Goal: Information Seeking & Learning: Learn about a topic

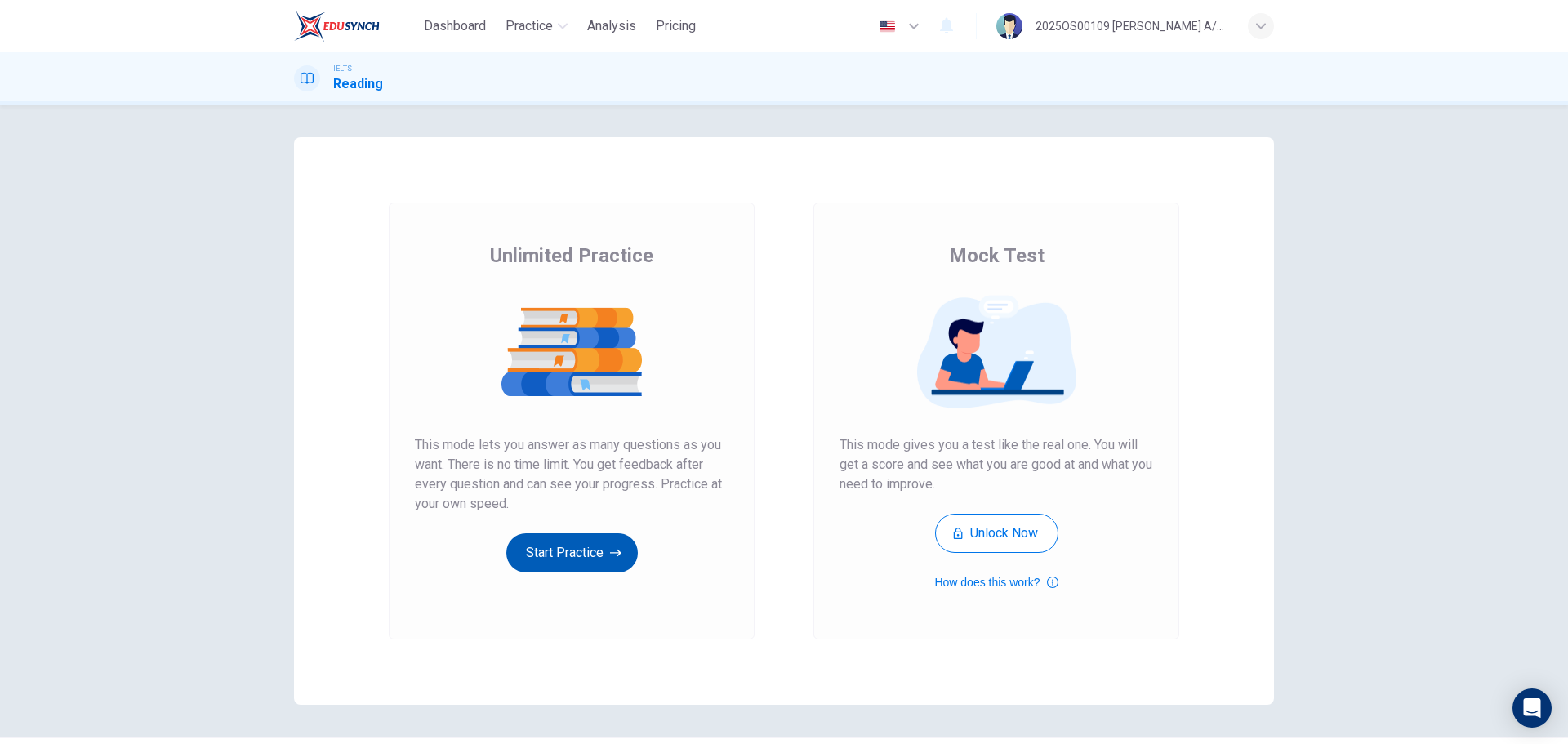
click at [557, 553] on button "Start Practice" at bounding box center [572, 553] width 132 height 39
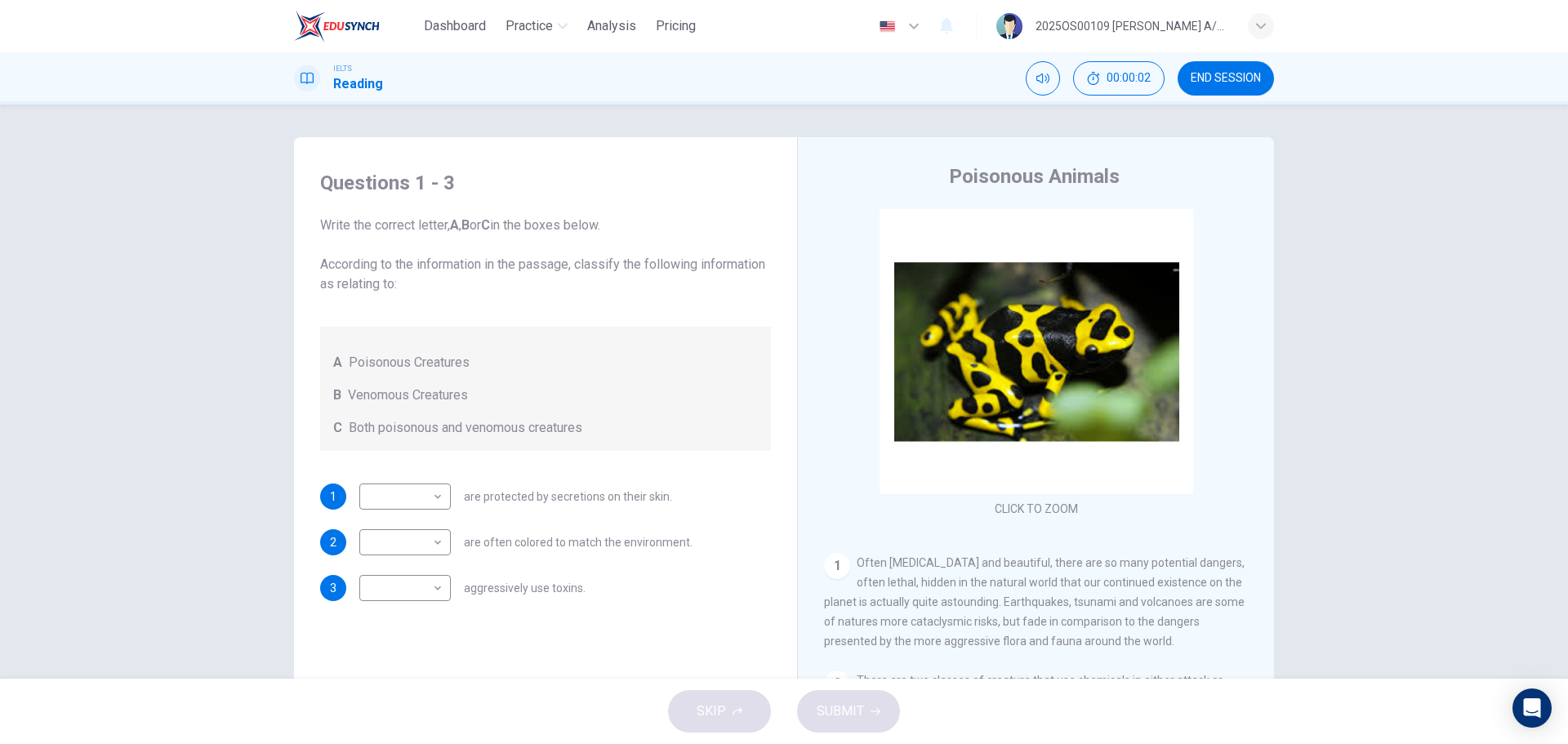
scroll to position [163, 0]
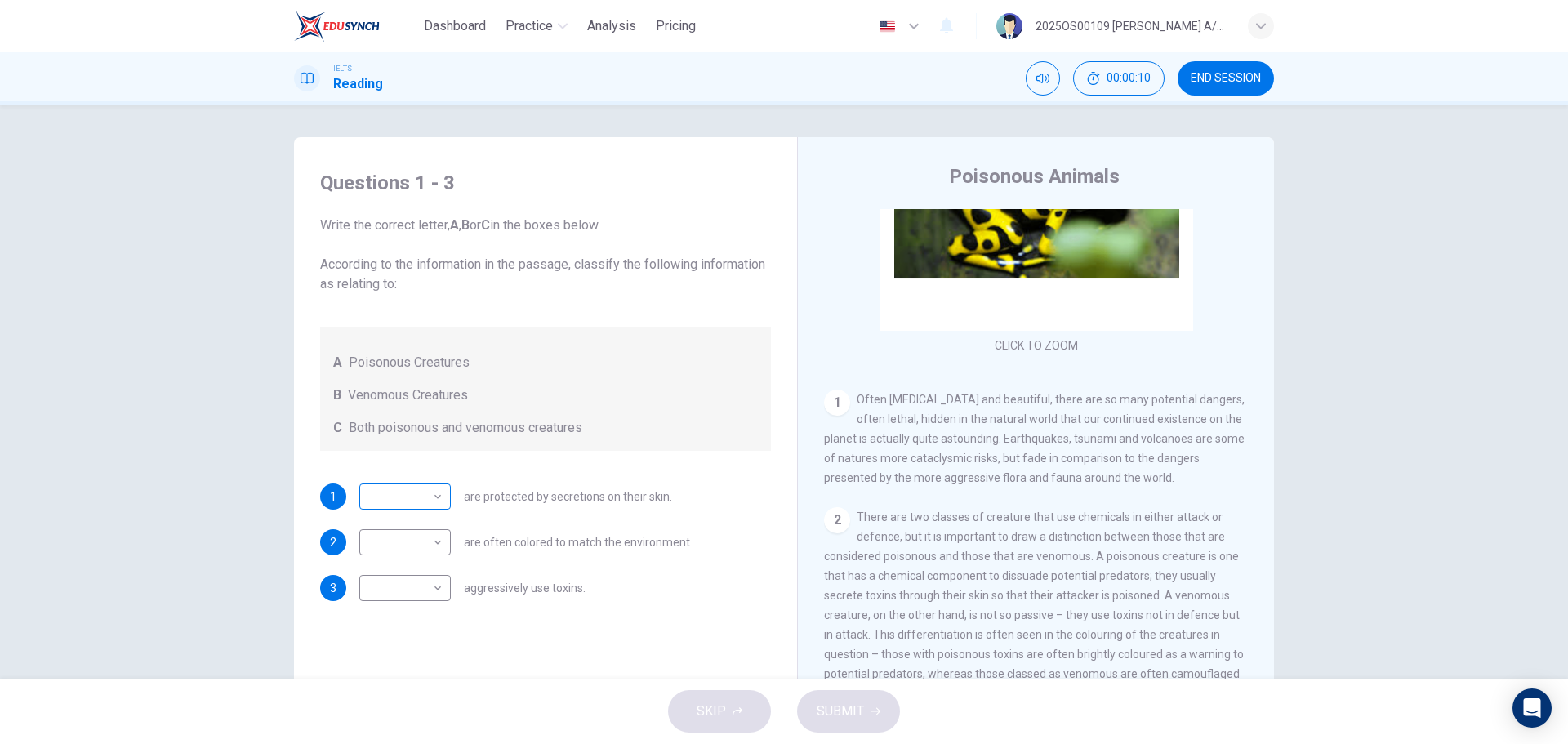
click at [423, 485] on body "Dashboard Practice Analysis Pricing English en ​ 2025OS00109 [PERSON_NAME] A/P …" at bounding box center [784, 372] width 1568 height 744
click at [636, 374] on div at bounding box center [784, 372] width 1568 height 744
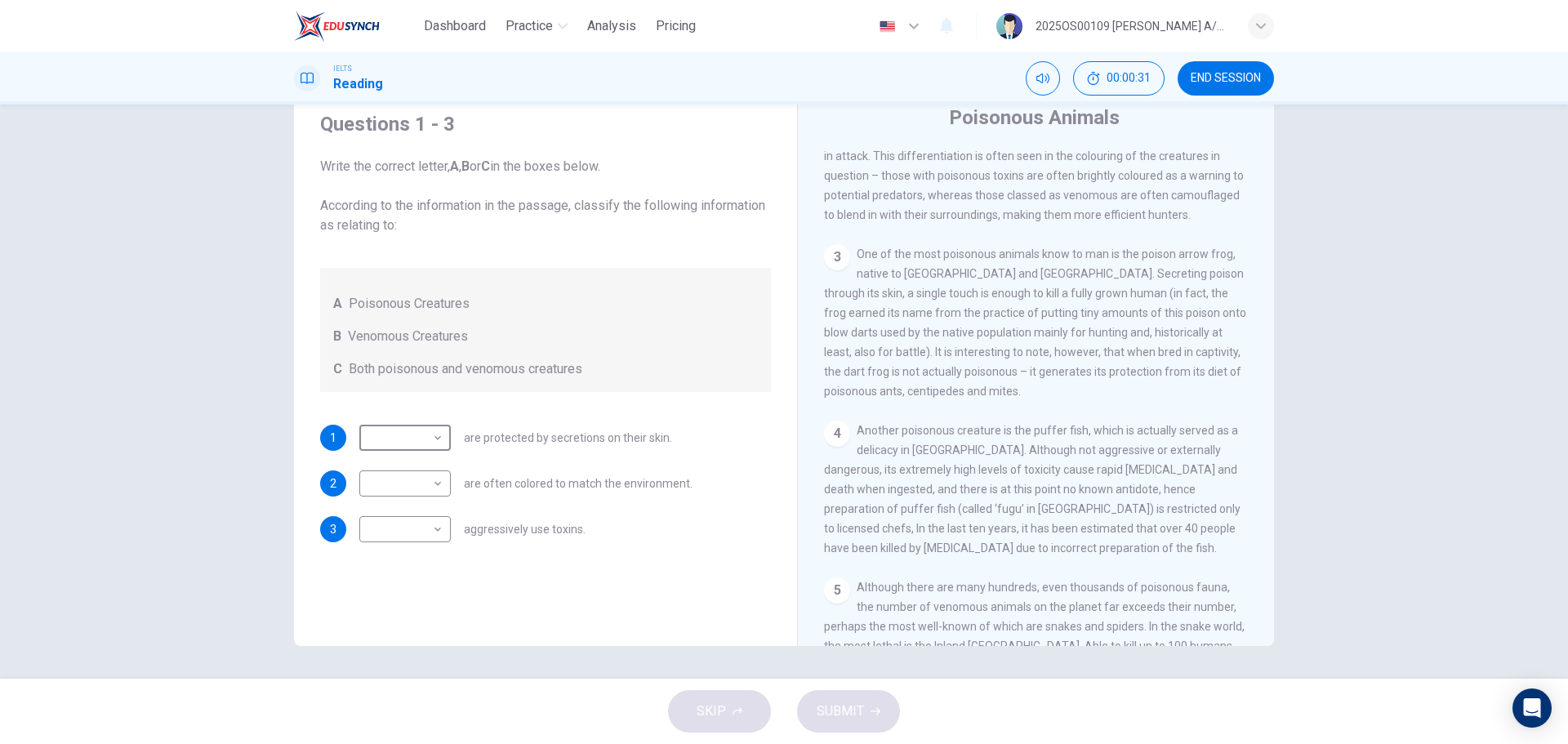
scroll to position [578, 0]
click at [434, 526] on body "Dashboard Practice Analysis Pricing English en ​ 2025OS00109 [PERSON_NAME] A/P …" at bounding box center [784, 372] width 1568 height 744
click at [417, 553] on li "A" at bounding box center [401, 555] width 91 height 26
type input "A"
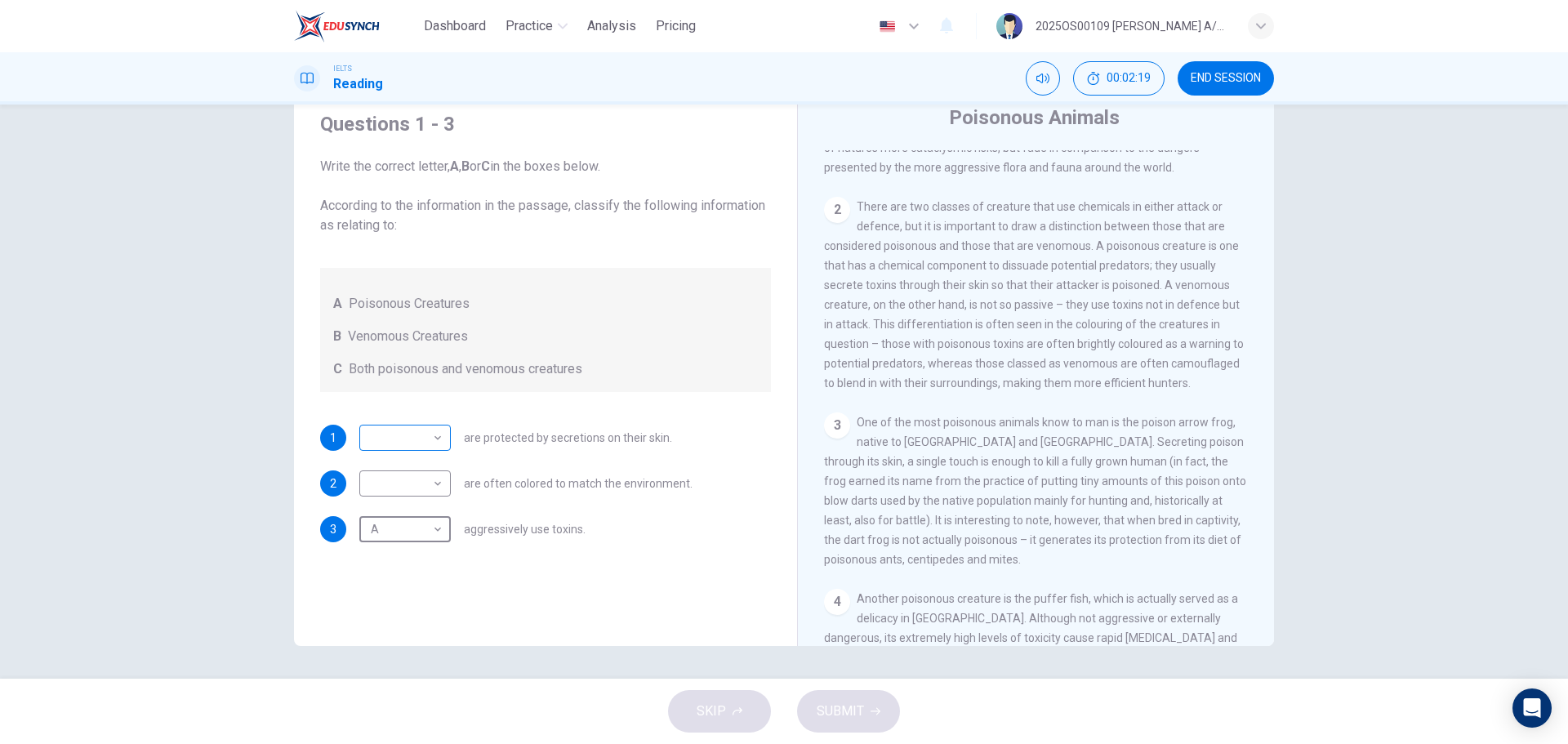
click at [408, 439] on body "Dashboard Practice Analysis Pricing English en ​ 2025OS00109 [PERSON_NAME] A/P …" at bounding box center [784, 372] width 1568 height 744
click at [409, 454] on li "A" at bounding box center [401, 464] width 91 height 26
type input "A"
click at [393, 486] on body "Dashboard Practice Analysis Pricing English en ​ 2025OS00109 [PERSON_NAME] A/P …" at bounding box center [784, 372] width 1568 height 744
click at [392, 540] on li "B" at bounding box center [401, 535] width 91 height 26
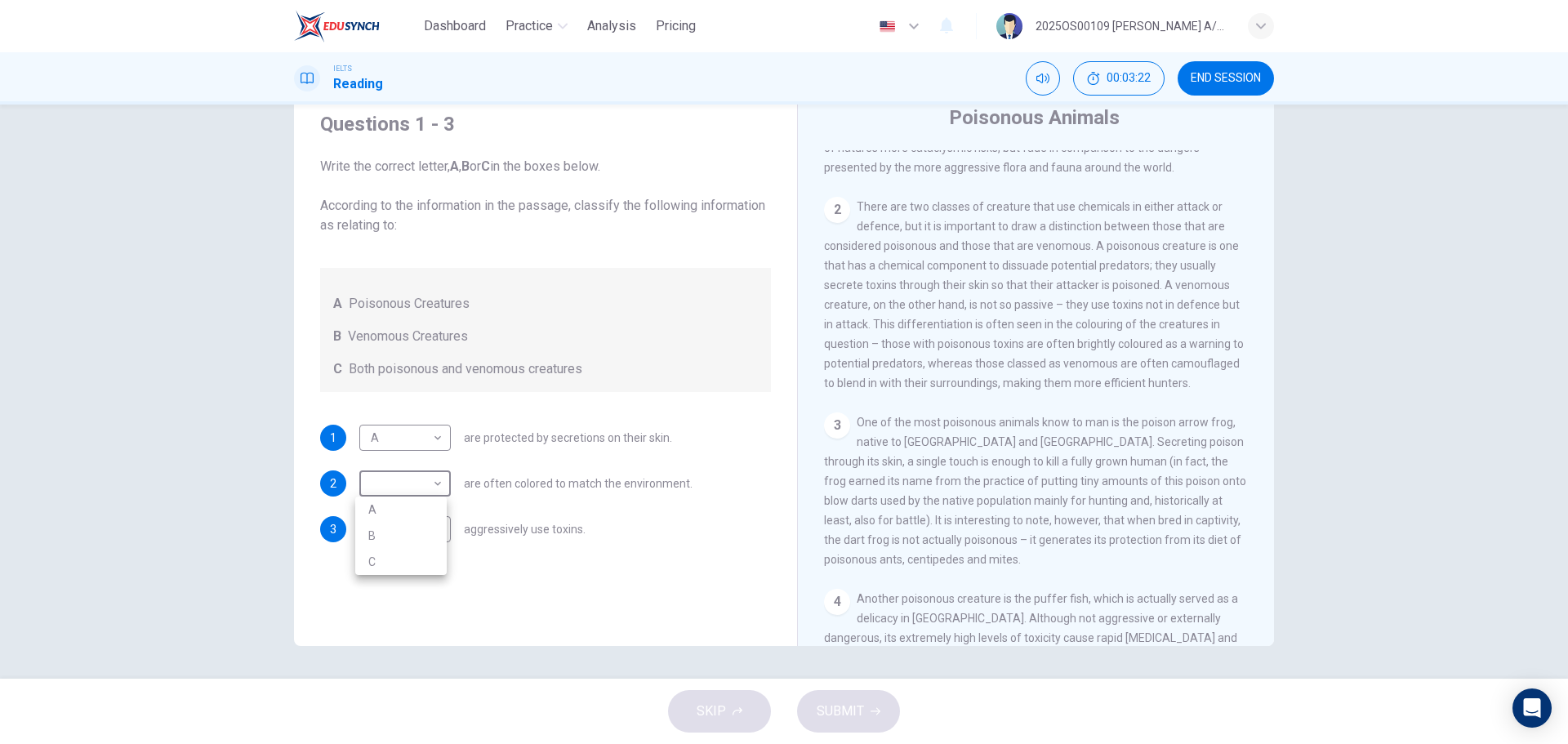
type input "B"
click at [621, 532] on div "3 A A ​ aggressively use toxins." at bounding box center [546, 529] width 451 height 26
click at [420, 531] on body "Dashboard Practice Analysis Pricing English en ​ 2025OS00109 [DATE] A/P SWATHES…" at bounding box center [784, 372] width 1568 height 744
click at [391, 605] on li "C" at bounding box center [401, 607] width 91 height 26
type input "C"
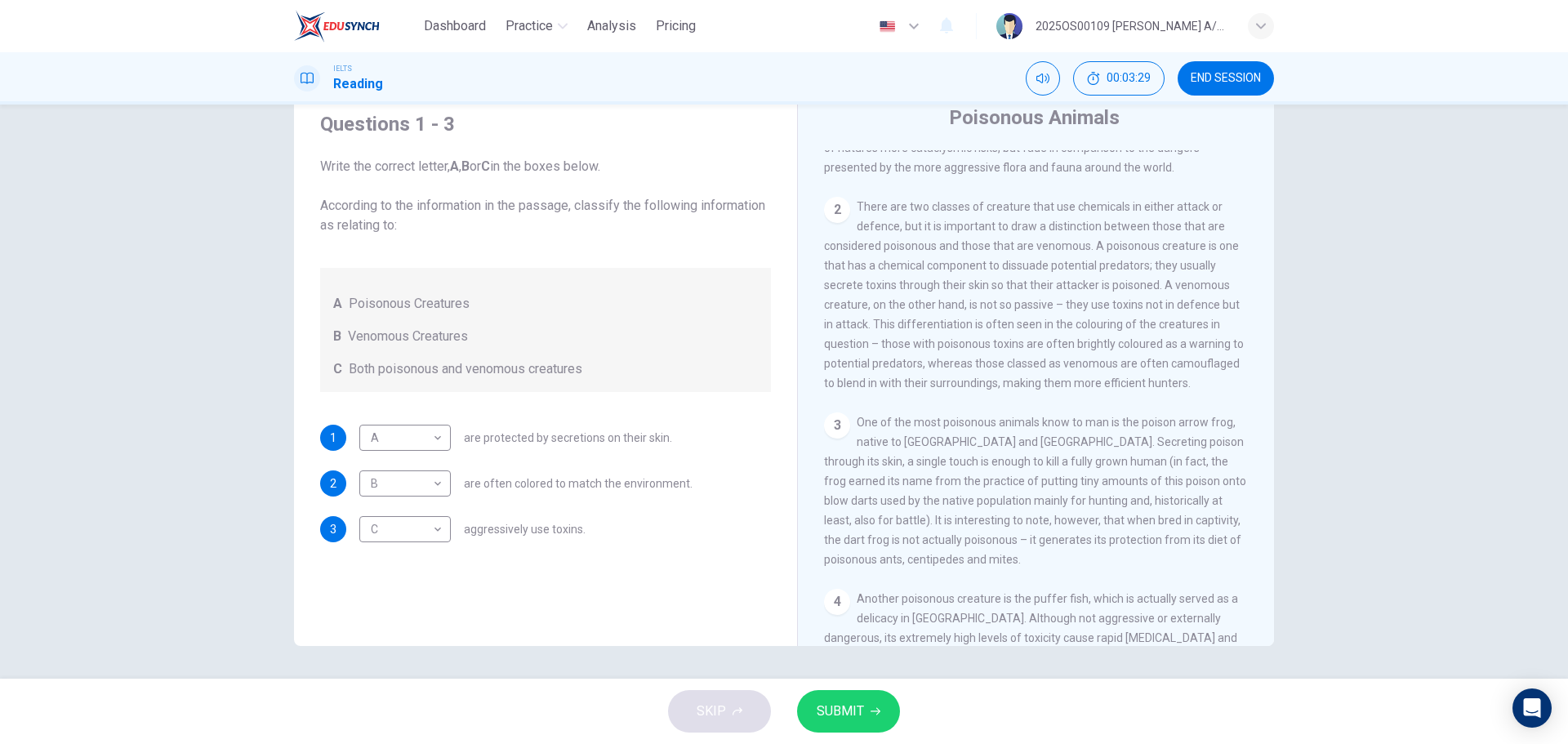
click at [598, 583] on div "Questions 1 - 3 Write the correct letter, A , B or C in the boxes below. Accord…" at bounding box center [545, 370] width 477 height 551
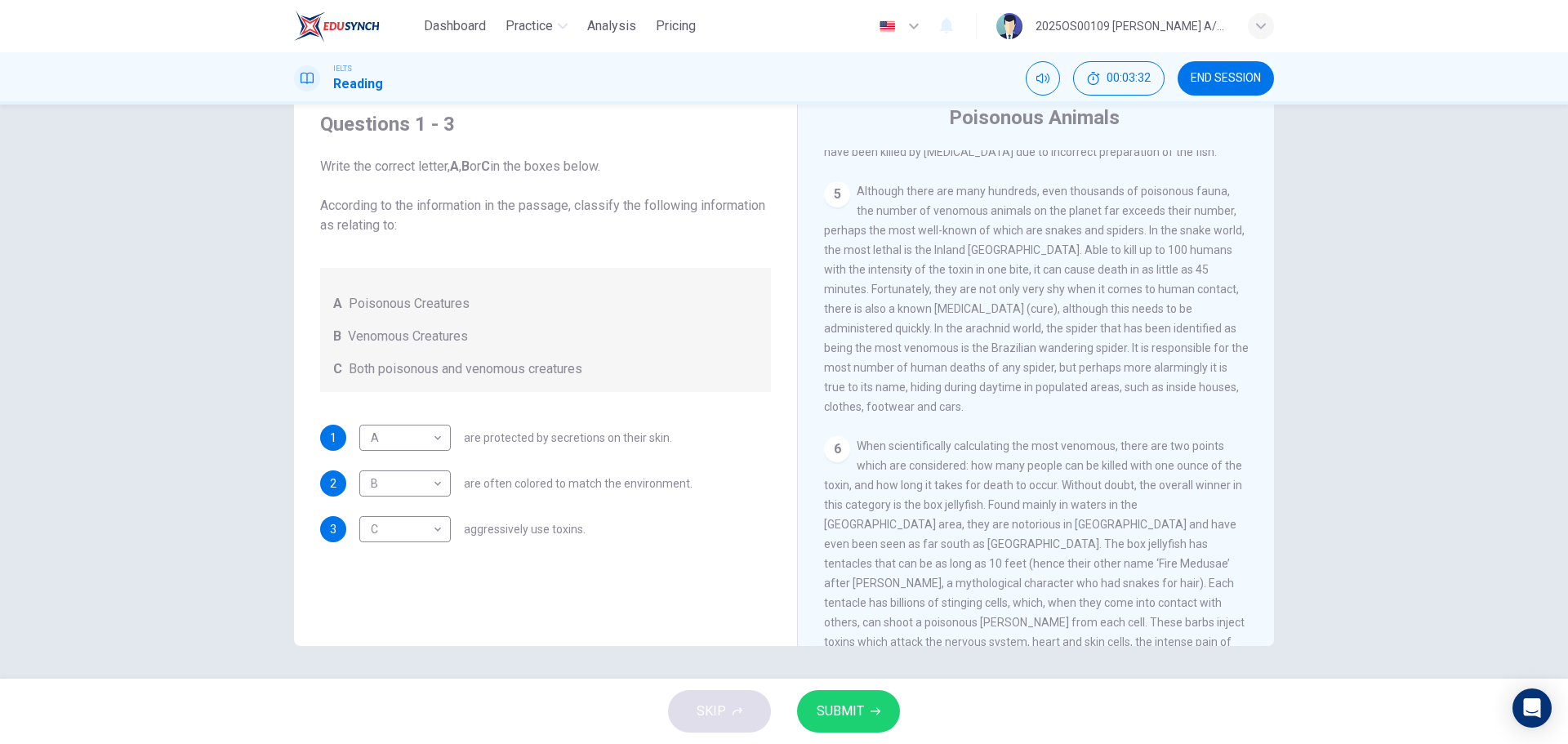
scroll to position [1068, 0]
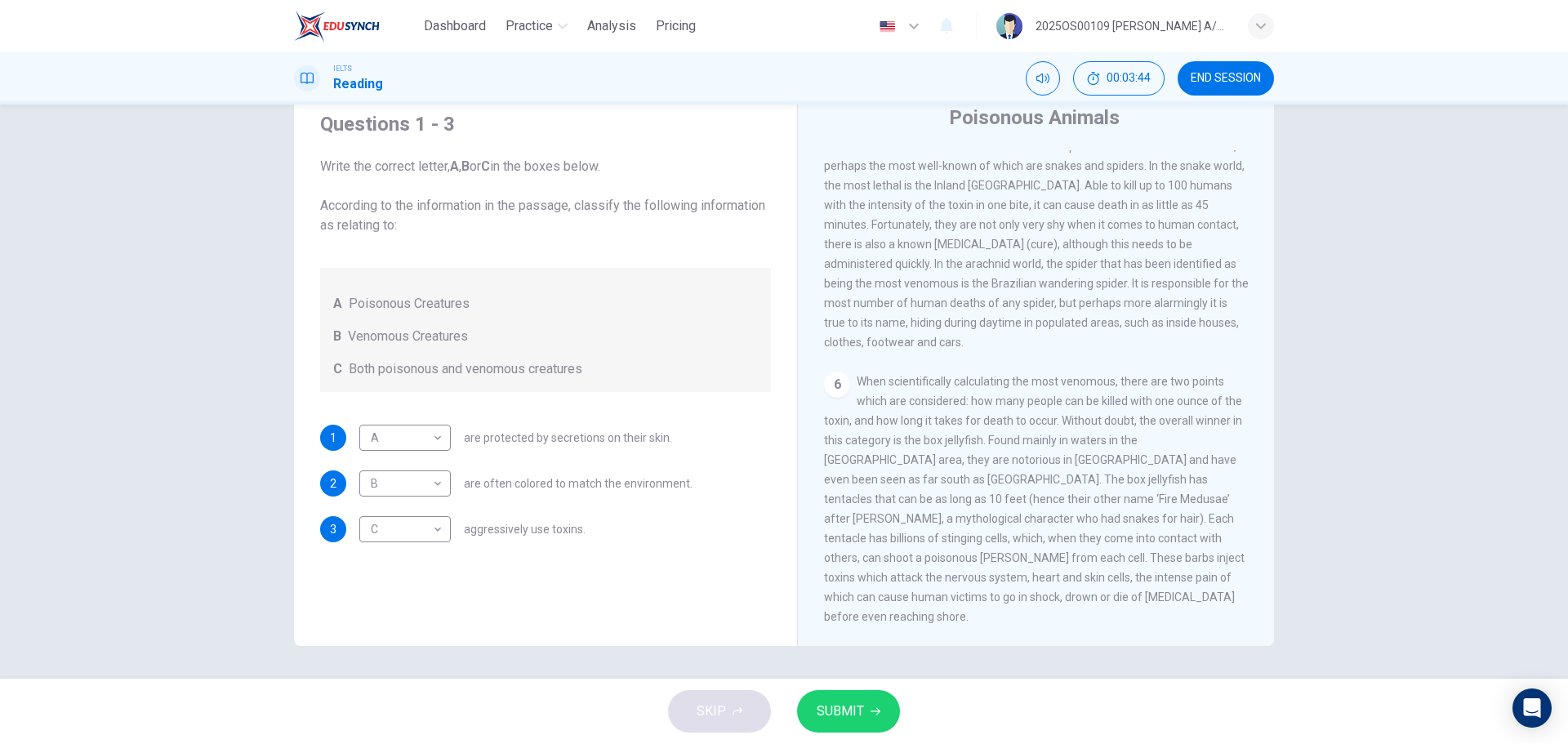
click at [838, 706] on span "SUBMIT" at bounding box center [840, 711] width 47 height 23
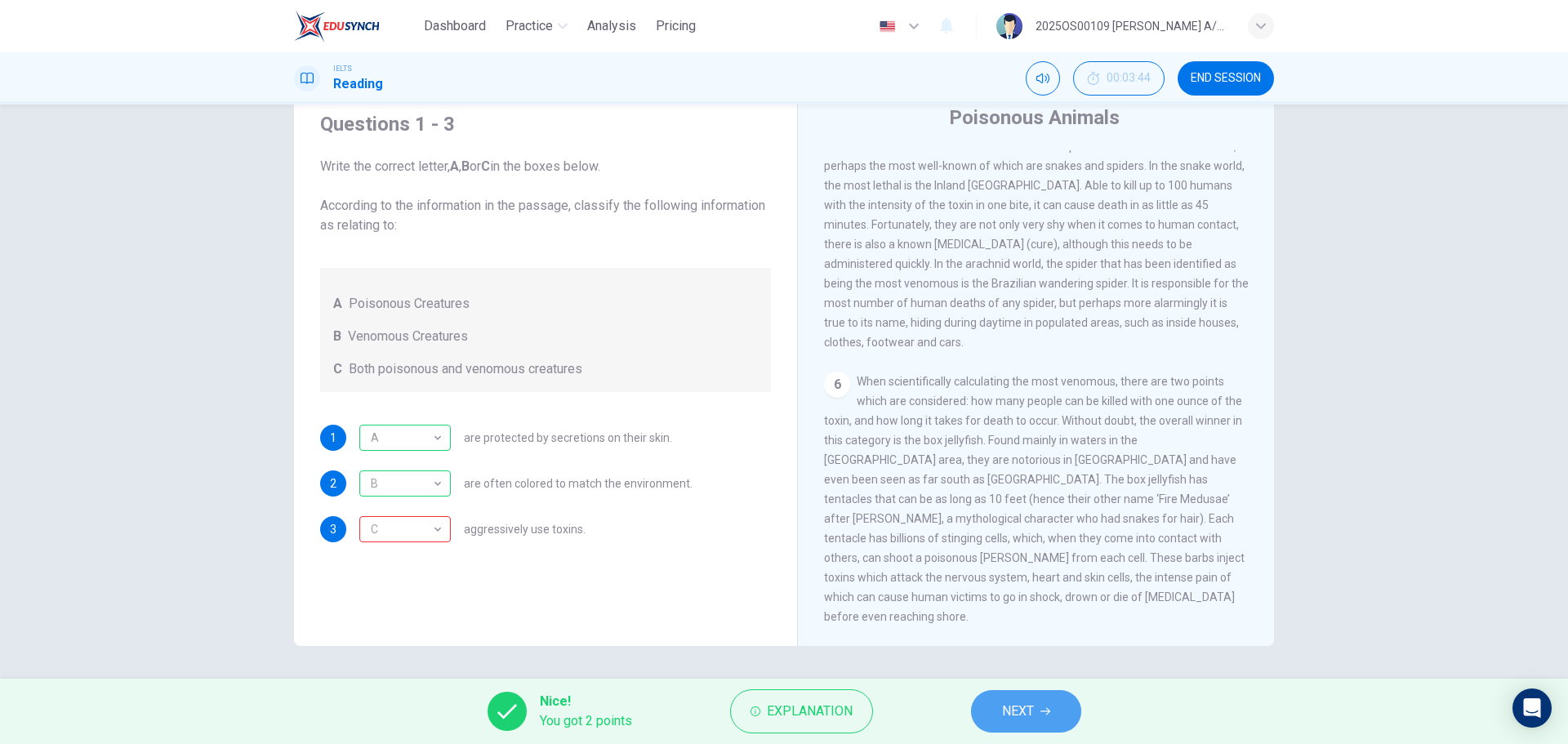
click at [1050, 715] on icon "button" at bounding box center [1045, 711] width 10 height 10
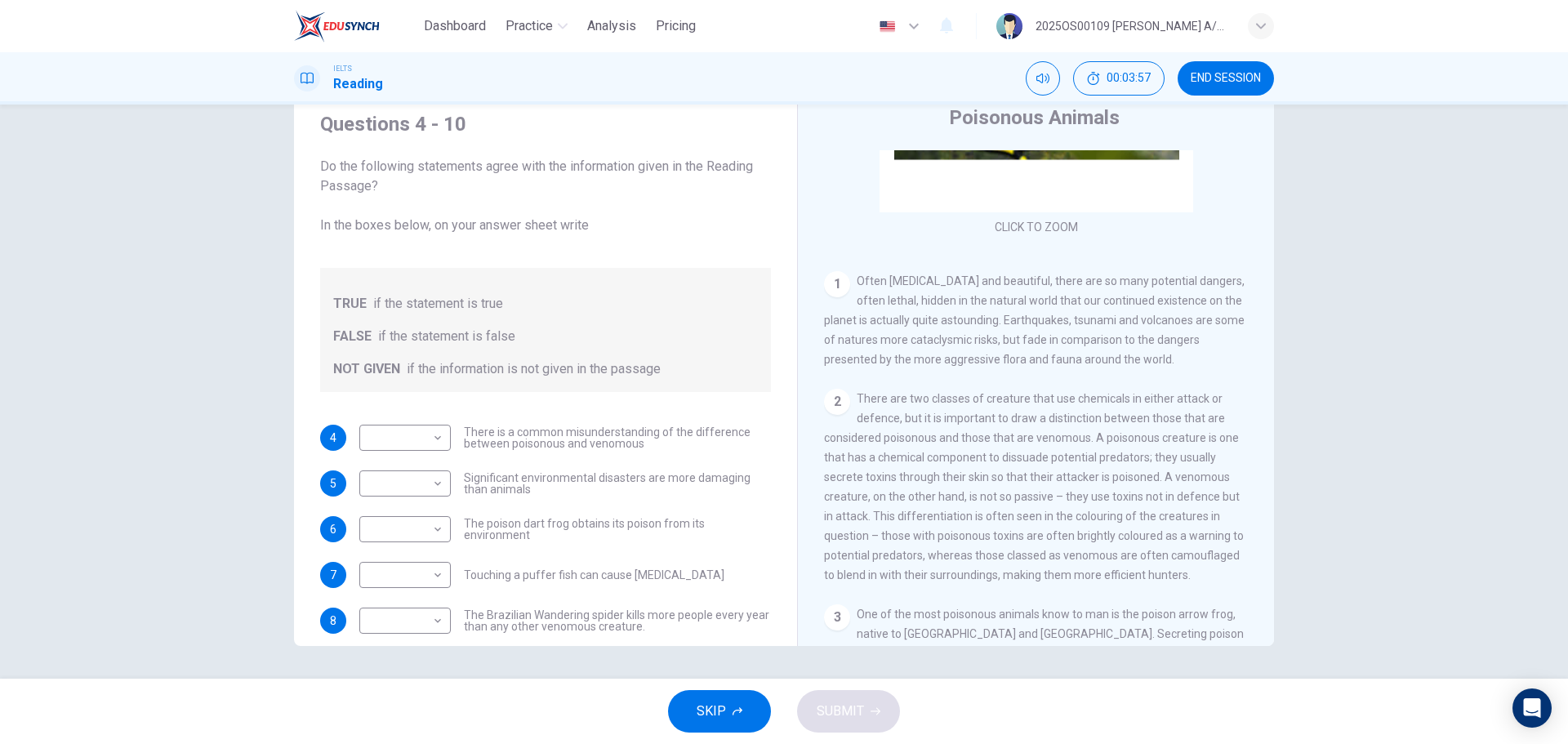
scroll to position [252, 0]
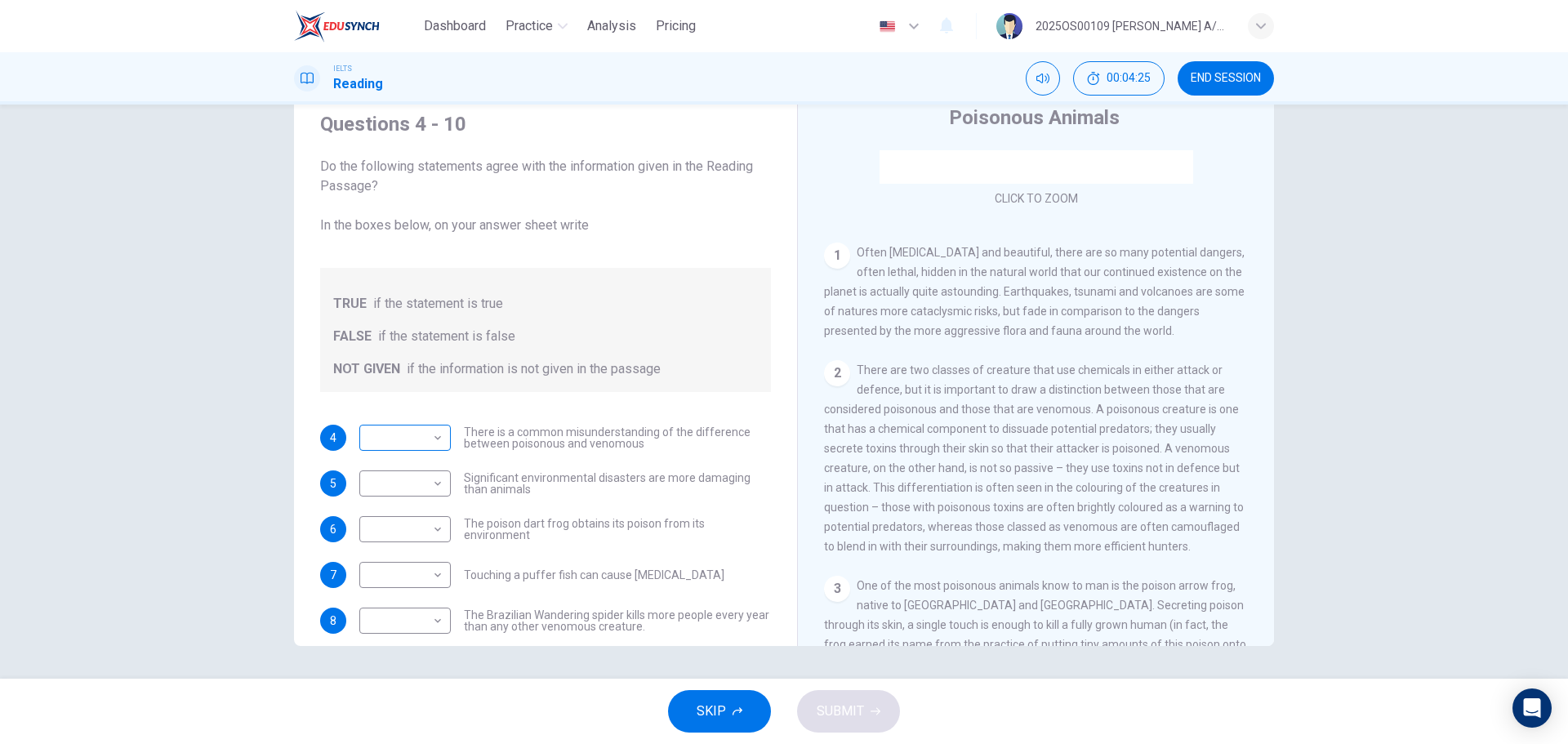
click at [404, 439] on body "Dashboard Practice Analysis Pricing English en ​ 2025OS00109 [PERSON_NAME] A/P …" at bounding box center [784, 372] width 1568 height 744
click at [406, 519] on li "NOT GIVEN" at bounding box center [401, 516] width 91 height 26
type input "NOT GIVEN"
click at [374, 488] on body "Dashboard Practice Analysis Pricing English en ​ 2025OS00109 [PERSON_NAME] A/P …" at bounding box center [784, 372] width 1568 height 744
click at [392, 539] on li "FALSE" at bounding box center [401, 535] width 91 height 26
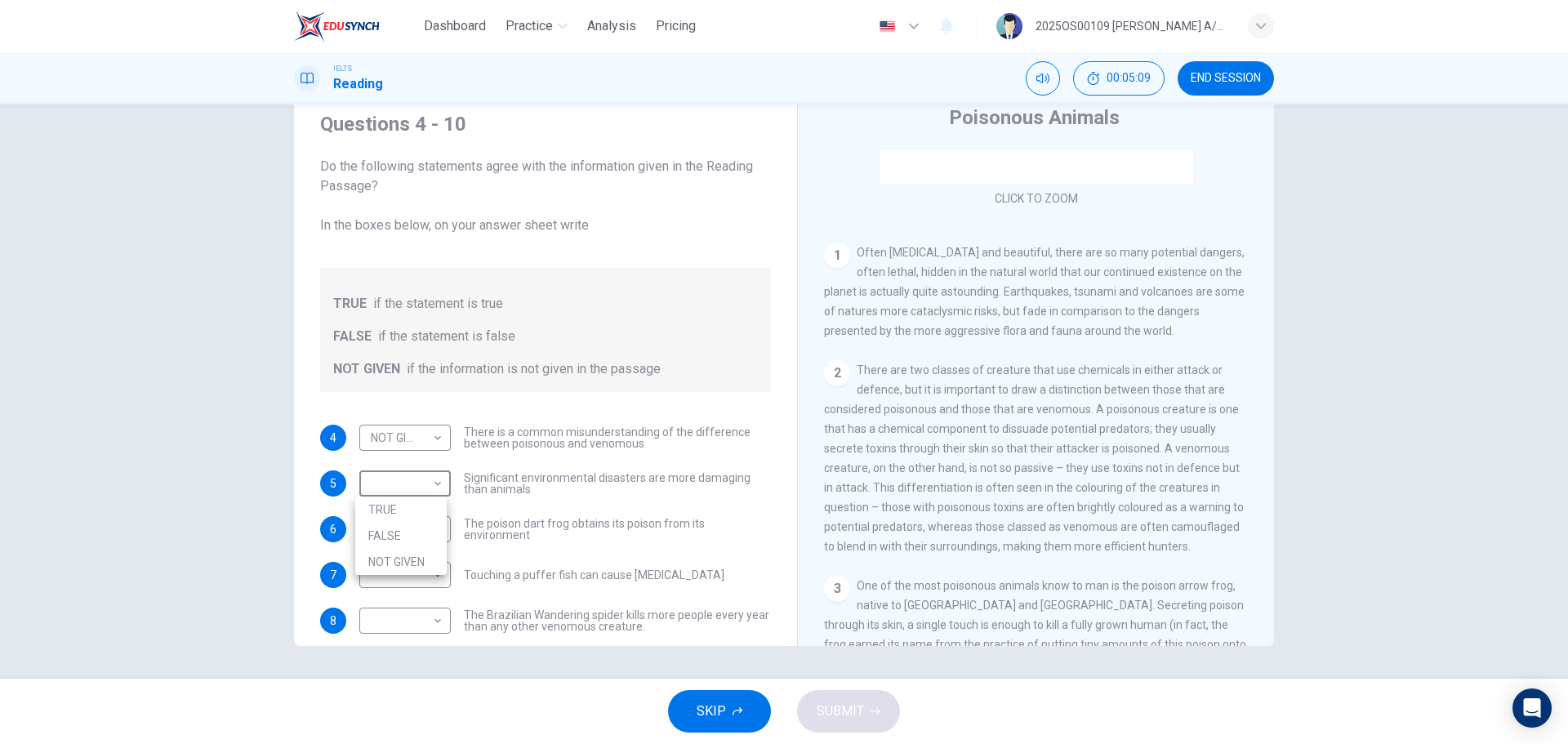
type input "FALSE"
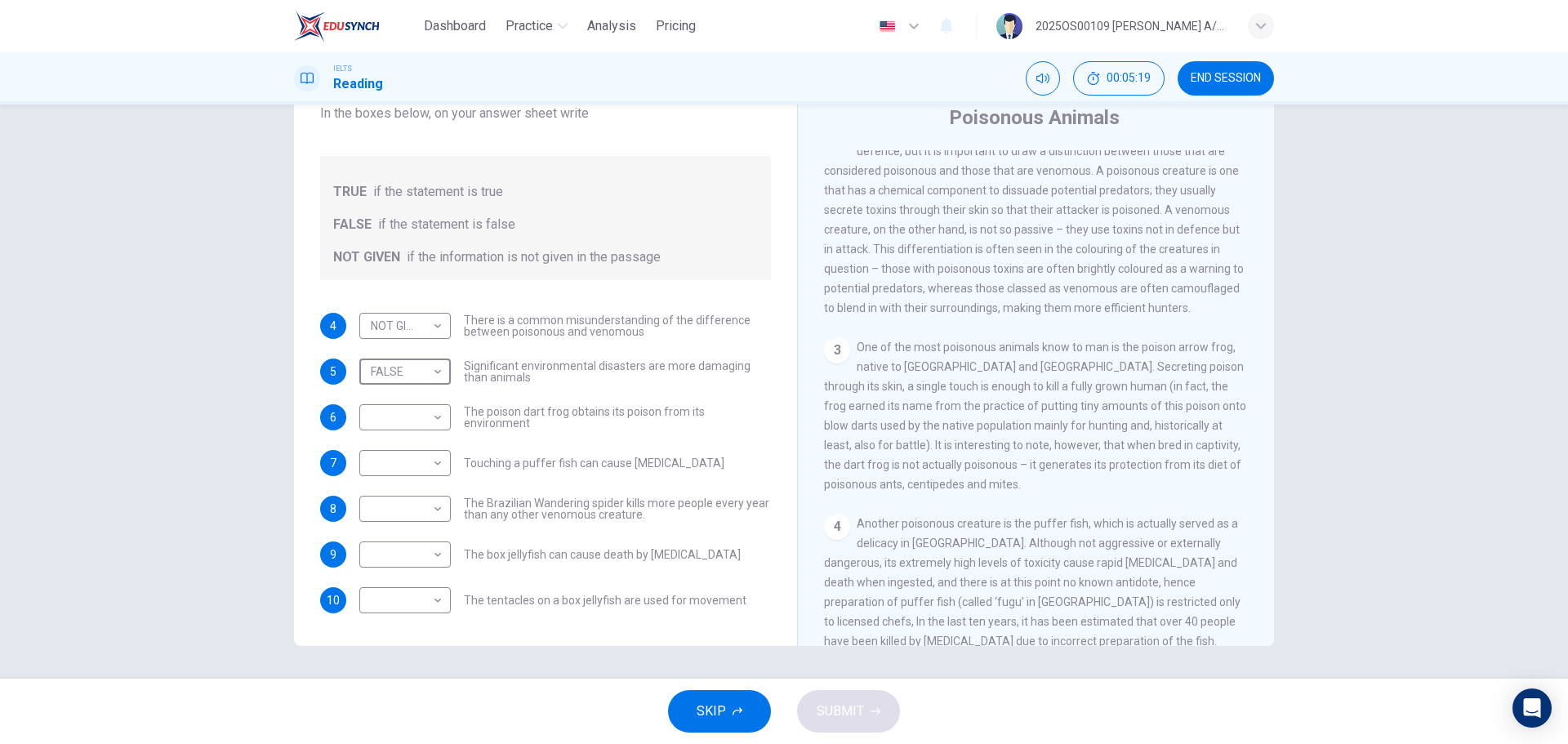
scroll to position [497, 0]
click at [428, 426] on body "Dashboard Practice Analysis Pricing English en ​ 2025OS00109 [PERSON_NAME] A/P …" at bounding box center [784, 372] width 1568 height 744
click at [421, 475] on li "FALSE" at bounding box center [401, 469] width 91 height 26
click at [428, 422] on body "Dashboard Practice Analysis Pricing English en ​ 2025OS00109 [PERSON_NAME] A/P …" at bounding box center [784, 372] width 1568 height 744
click at [387, 450] on li "TRUE" at bounding box center [401, 443] width 91 height 26
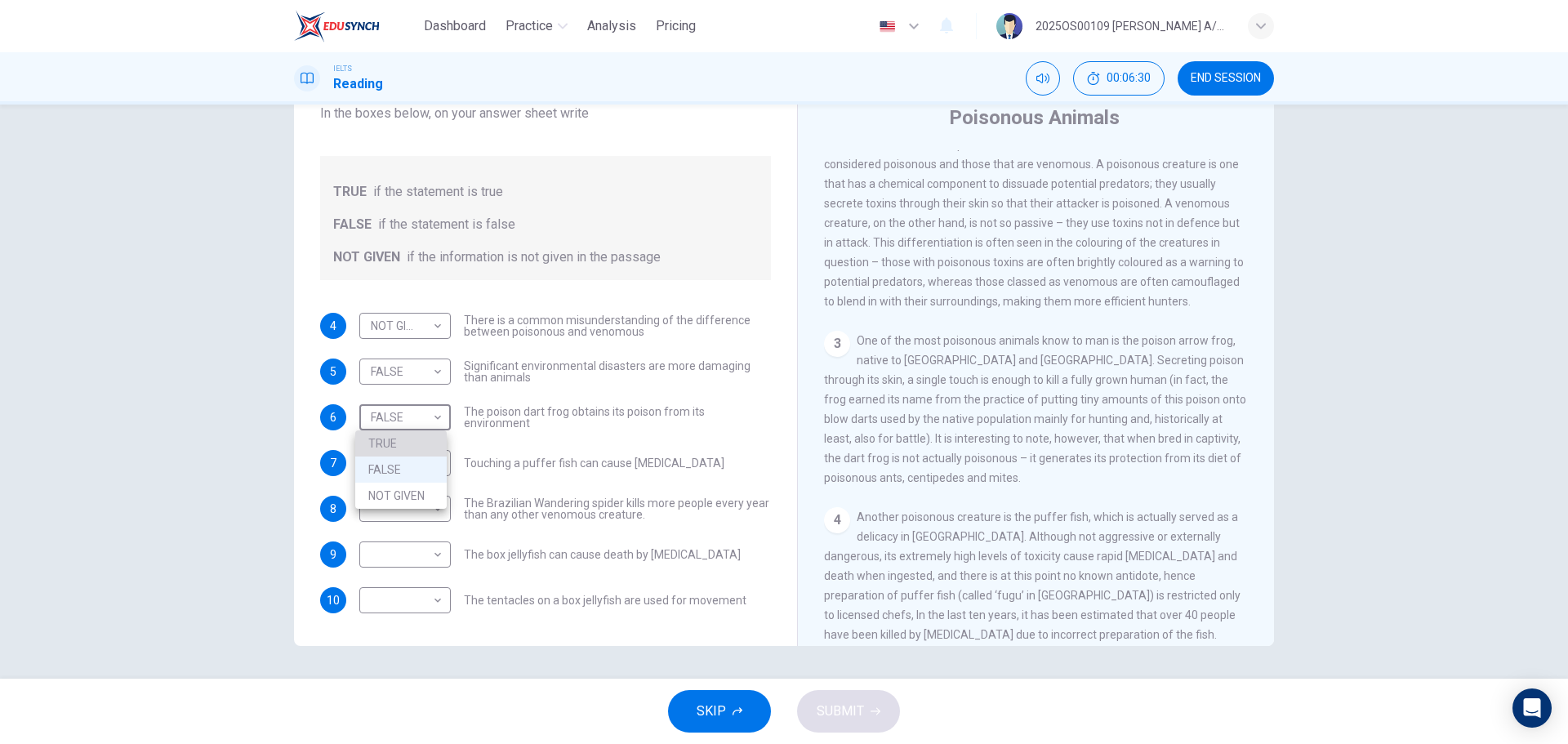
type input "TRUE"
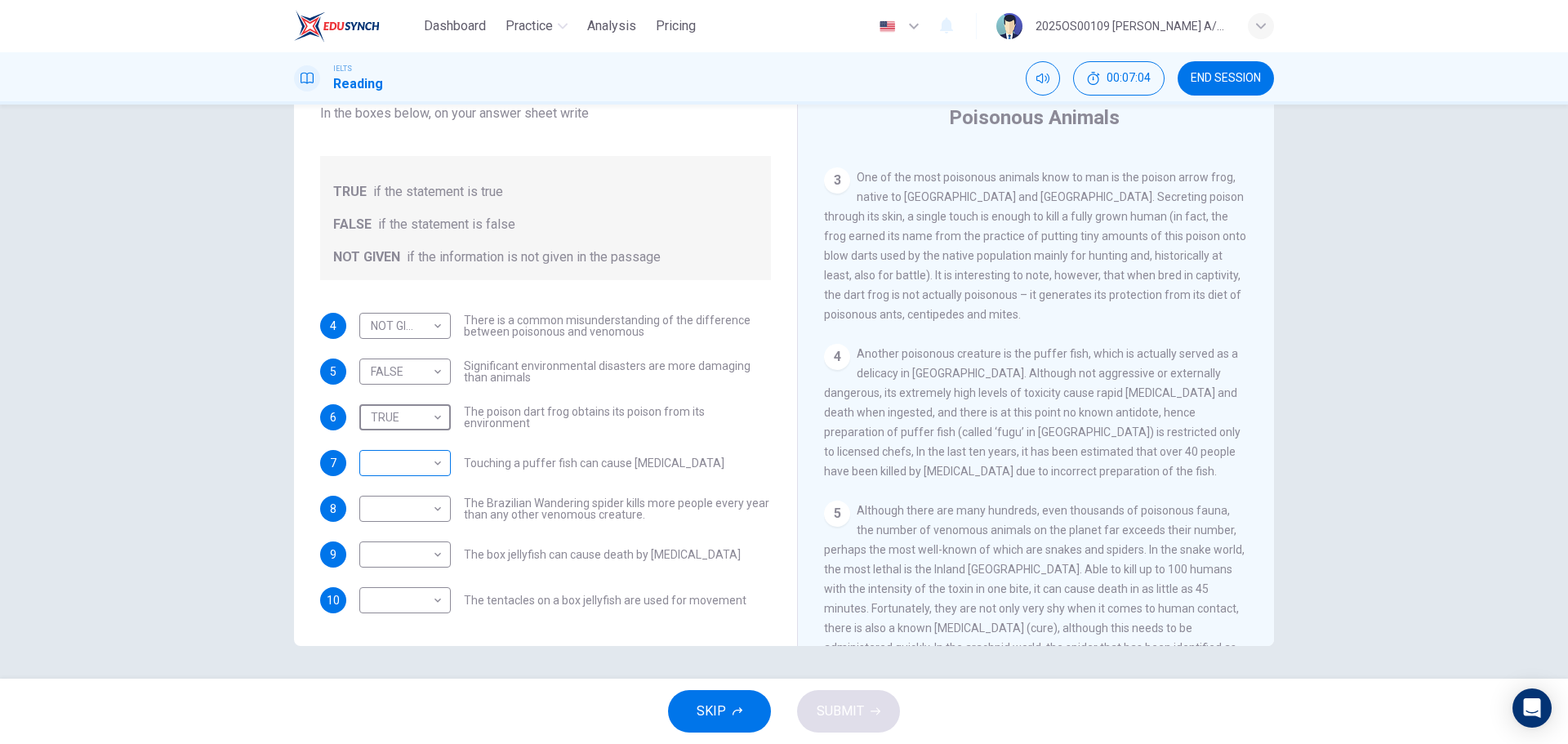
click at [425, 468] on body "Dashboard Practice Analysis Pricing English en ​ 2025OS00109 [PERSON_NAME] A/P …" at bounding box center [784, 372] width 1568 height 744
click at [413, 505] on li "FALSE" at bounding box center [401, 515] width 91 height 26
type input "FALSE"
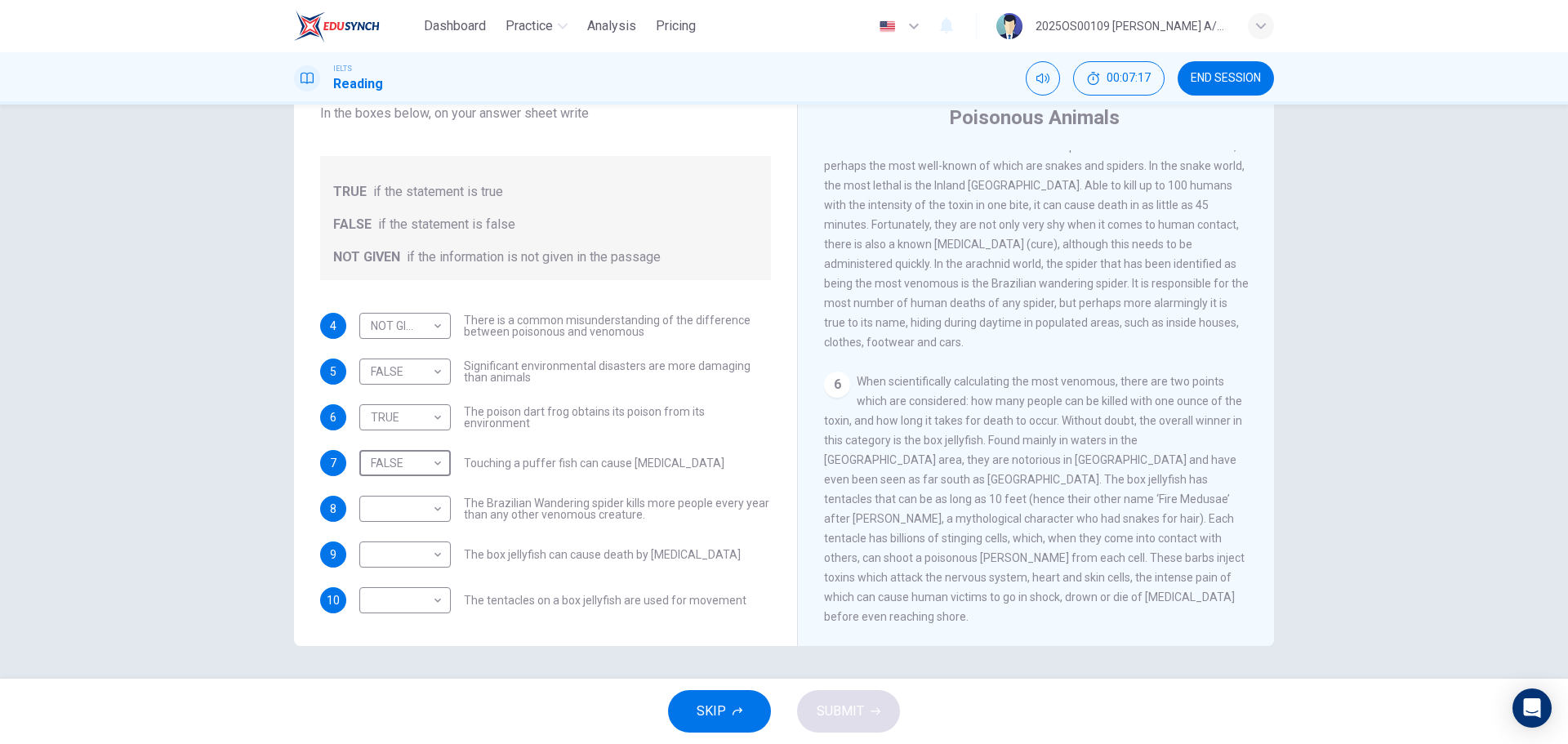
scroll to position [986, 0]
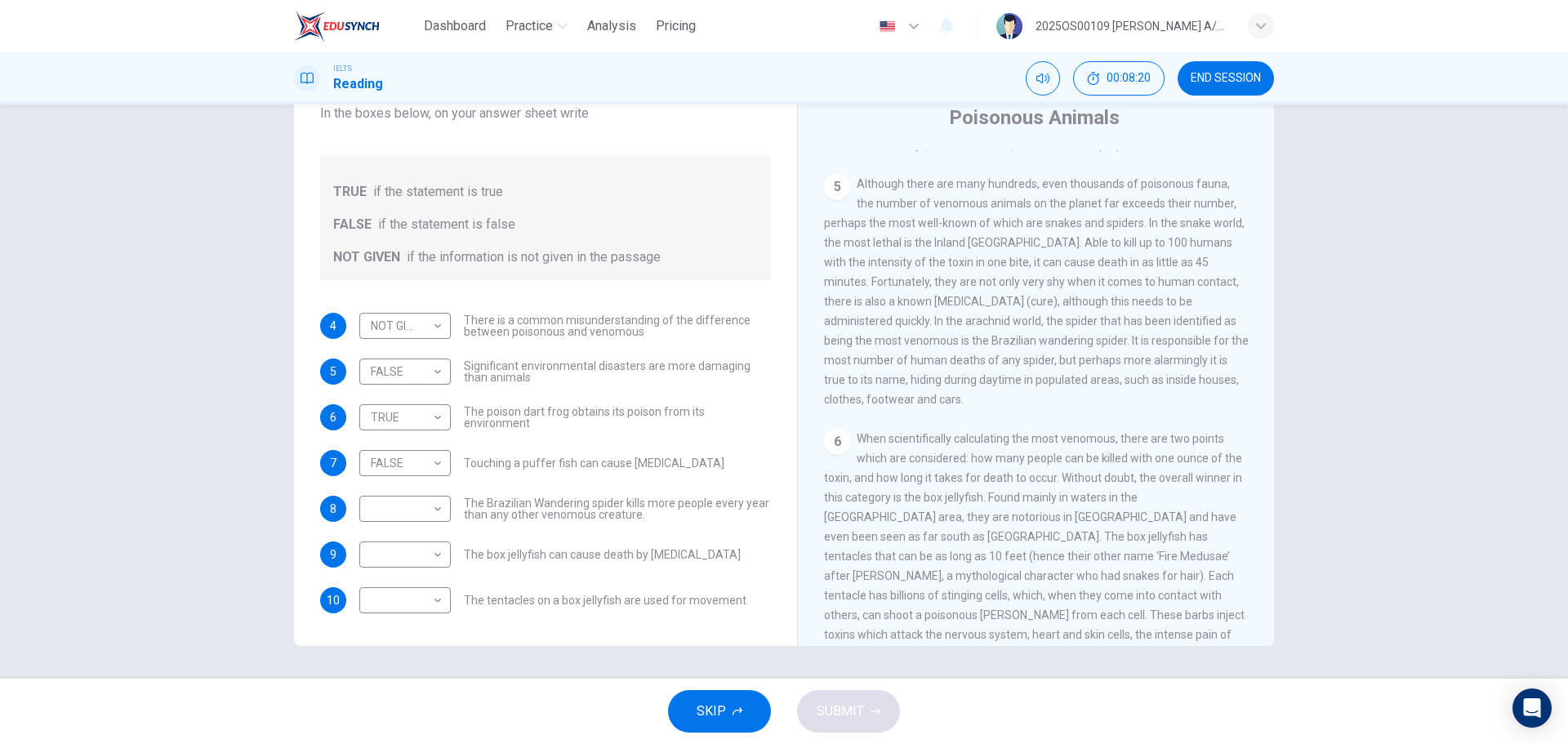
drag, startPoint x: 951, startPoint y: 409, endPoint x: 1108, endPoint y: 411, distance: 157.0
click at [1108, 405] on span "Although there are many hundreds, even thousands of poisonous fauna, the number…" at bounding box center [1037, 291] width 425 height 229
click at [392, 512] on body "Dashboard Practice Analysis Pricing English en ​ 2025OS00109 [PERSON_NAME] A/P …" at bounding box center [784, 372] width 1568 height 744
click at [392, 544] on li "TRUE" at bounding box center [401, 534] width 91 height 26
type input "TRUE"
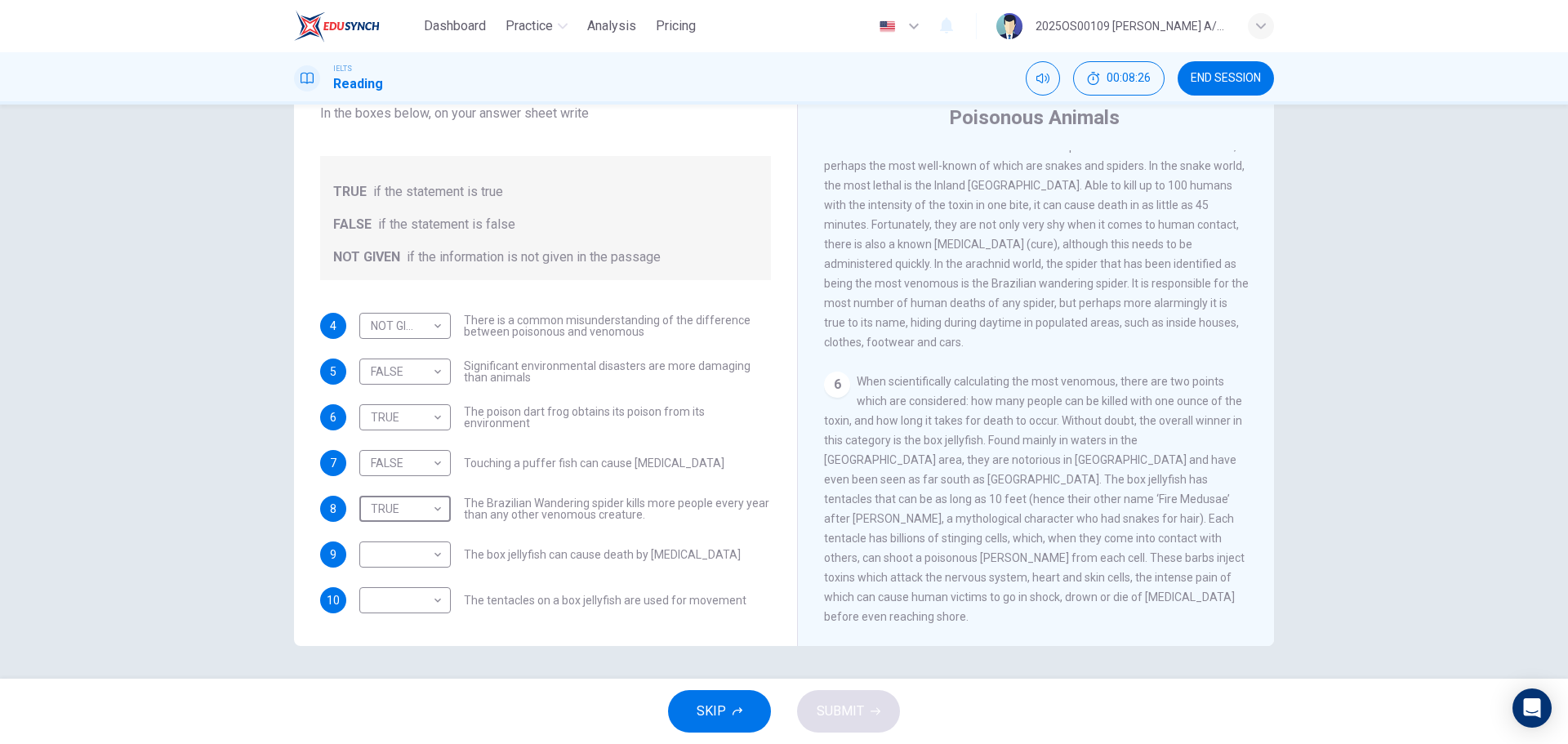
scroll to position [1068, 0]
click at [420, 560] on body "Dashboard Practice Analysis Pricing English en ​ 2025OS00109 [PERSON_NAME] A/P …" at bounding box center [784, 372] width 1568 height 744
click at [412, 580] on li "TRUE" at bounding box center [401, 581] width 91 height 26
type input "TRUE"
click at [409, 602] on body "Dashboard Practice Analysis Pricing English en ​ 2025OS00109 [PERSON_NAME] A/P …" at bounding box center [784, 372] width 1568 height 744
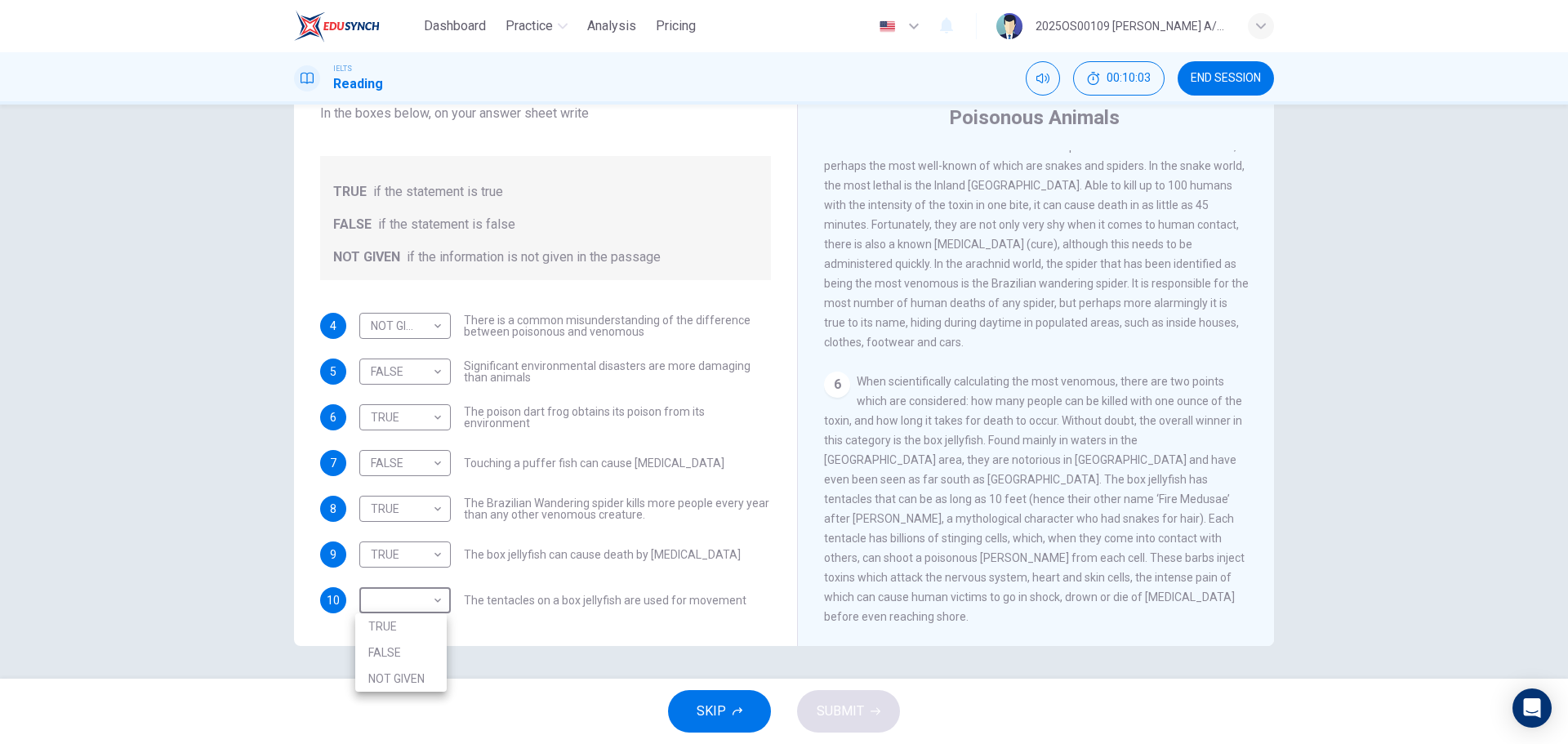
click at [388, 631] on li "TRUE" at bounding box center [401, 626] width 91 height 26
type input "TRUE"
click at [860, 719] on span "SUBMIT" at bounding box center [840, 711] width 47 height 23
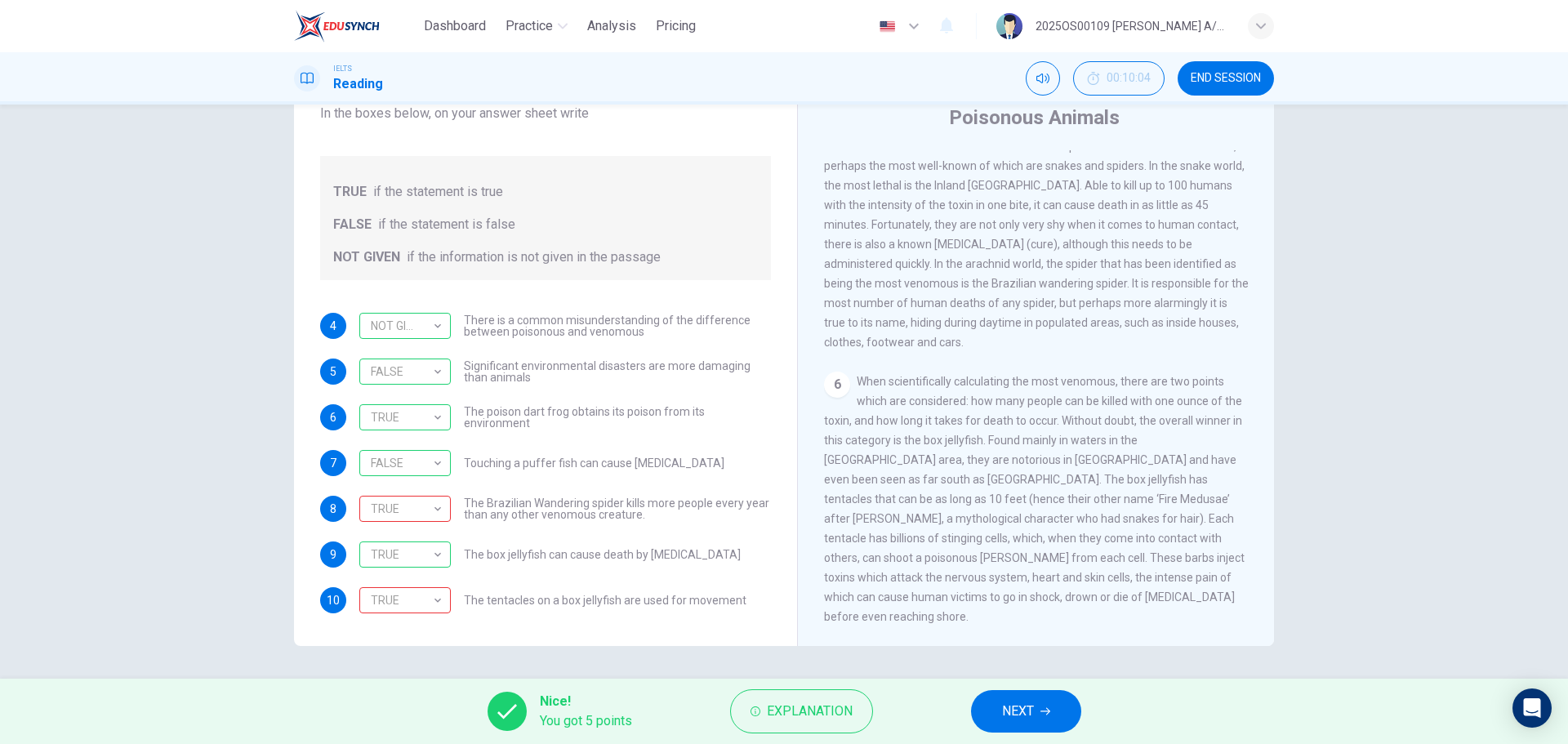
click at [1038, 700] on button "NEXT" at bounding box center [1026, 711] width 111 height 42
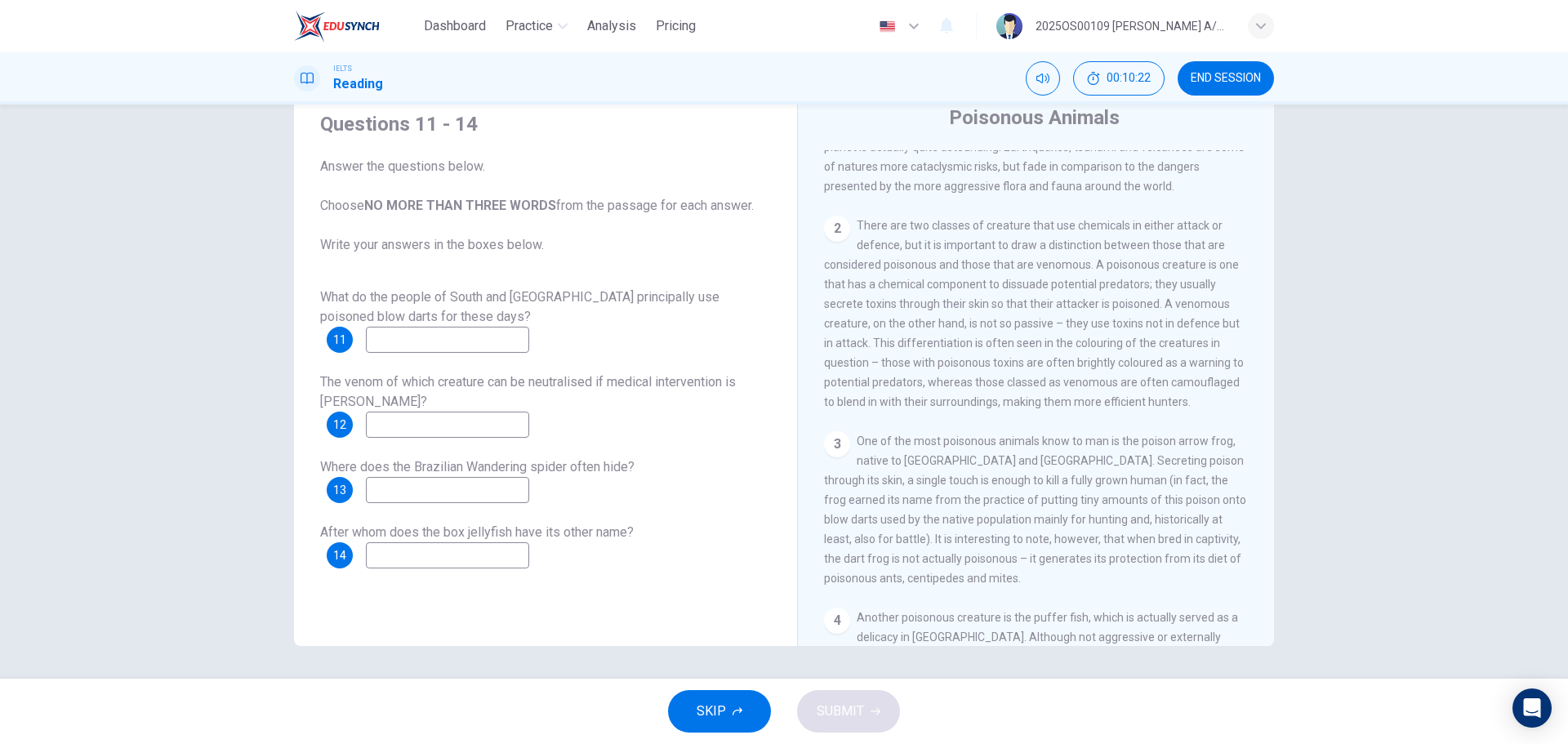
scroll to position [408, 0]
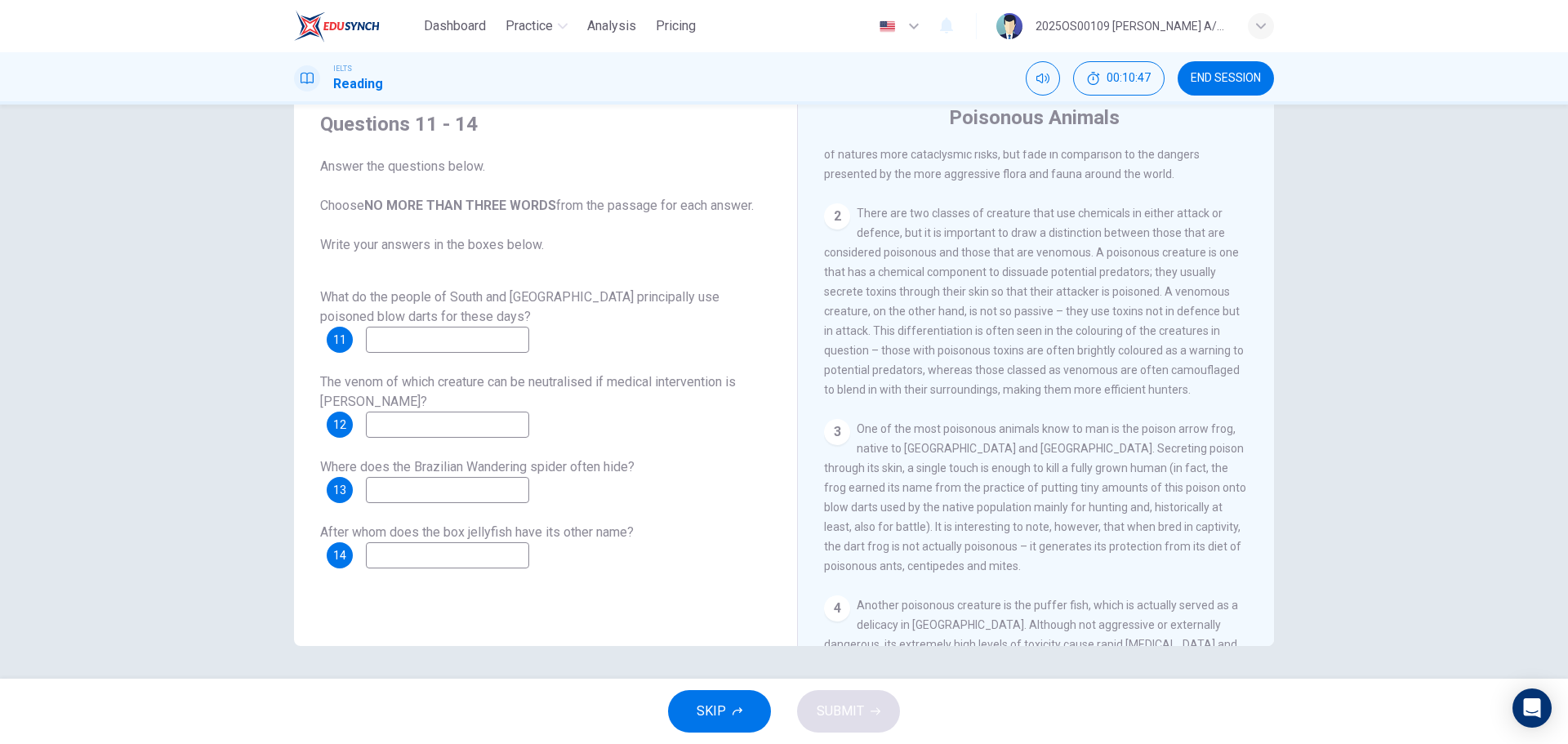
click at [423, 334] on input at bounding box center [448, 340] width 163 height 26
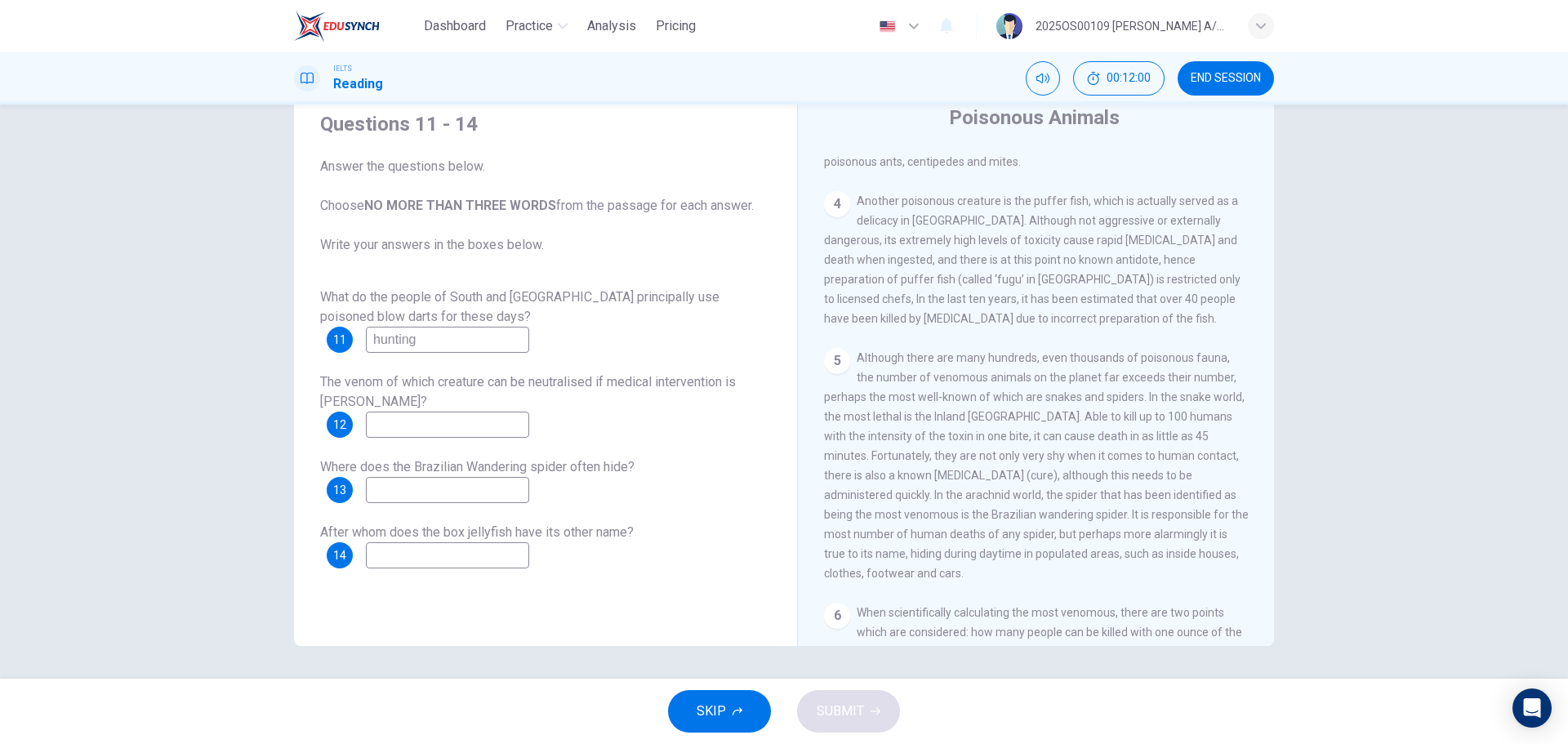
scroll to position [816, 0]
type input "hunting"
click at [482, 416] on input at bounding box center [448, 425] width 163 height 26
type input "Snake"
click at [459, 496] on input at bounding box center [448, 490] width 163 height 26
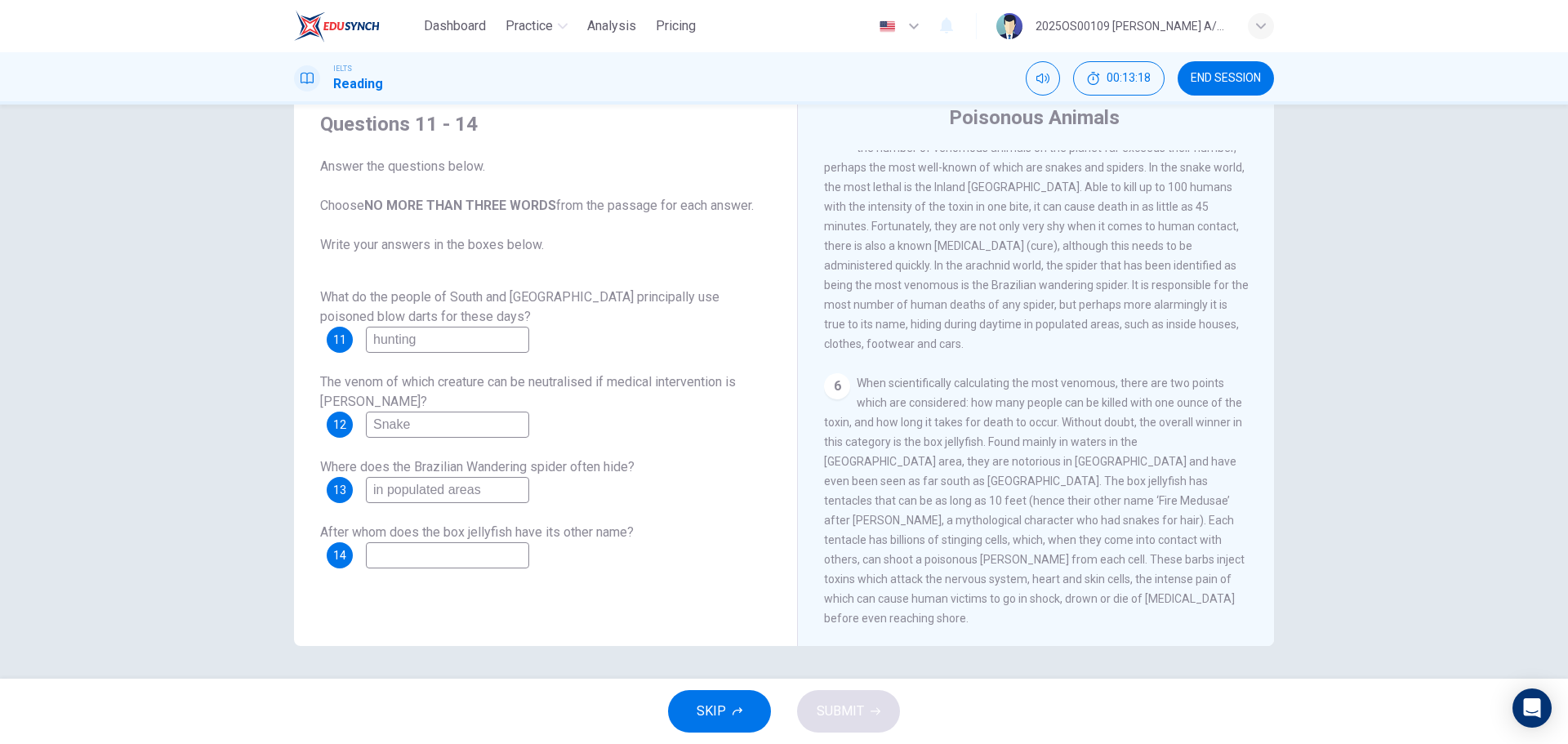
scroll to position [1068, 0]
type input "in populated areas"
click at [406, 545] on input at bounding box center [448, 555] width 163 height 26
type input "Medusa"
click at [835, 715] on span "SUBMIT" at bounding box center [840, 711] width 47 height 23
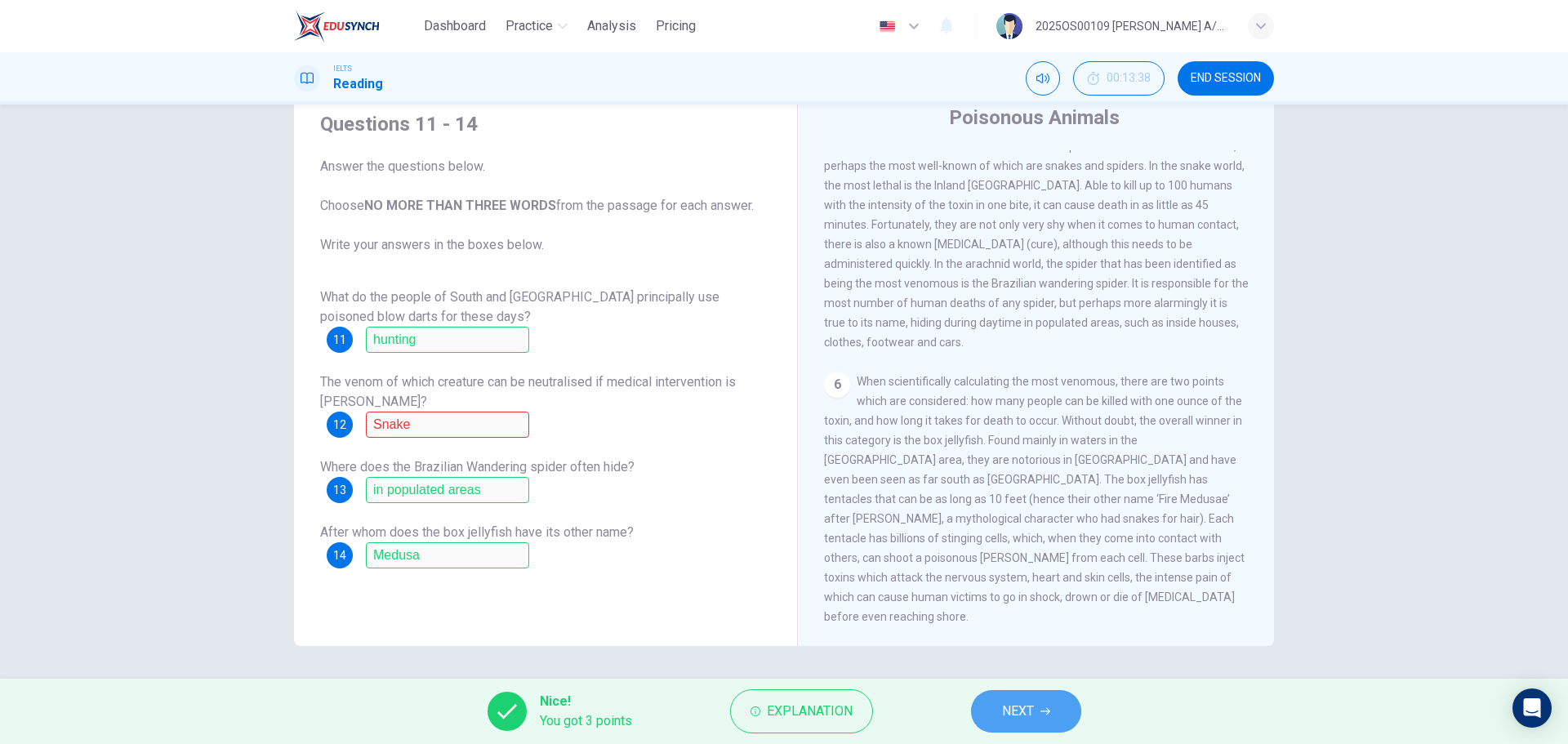
click at [1039, 716] on button "NEXT" at bounding box center [1026, 711] width 111 height 42
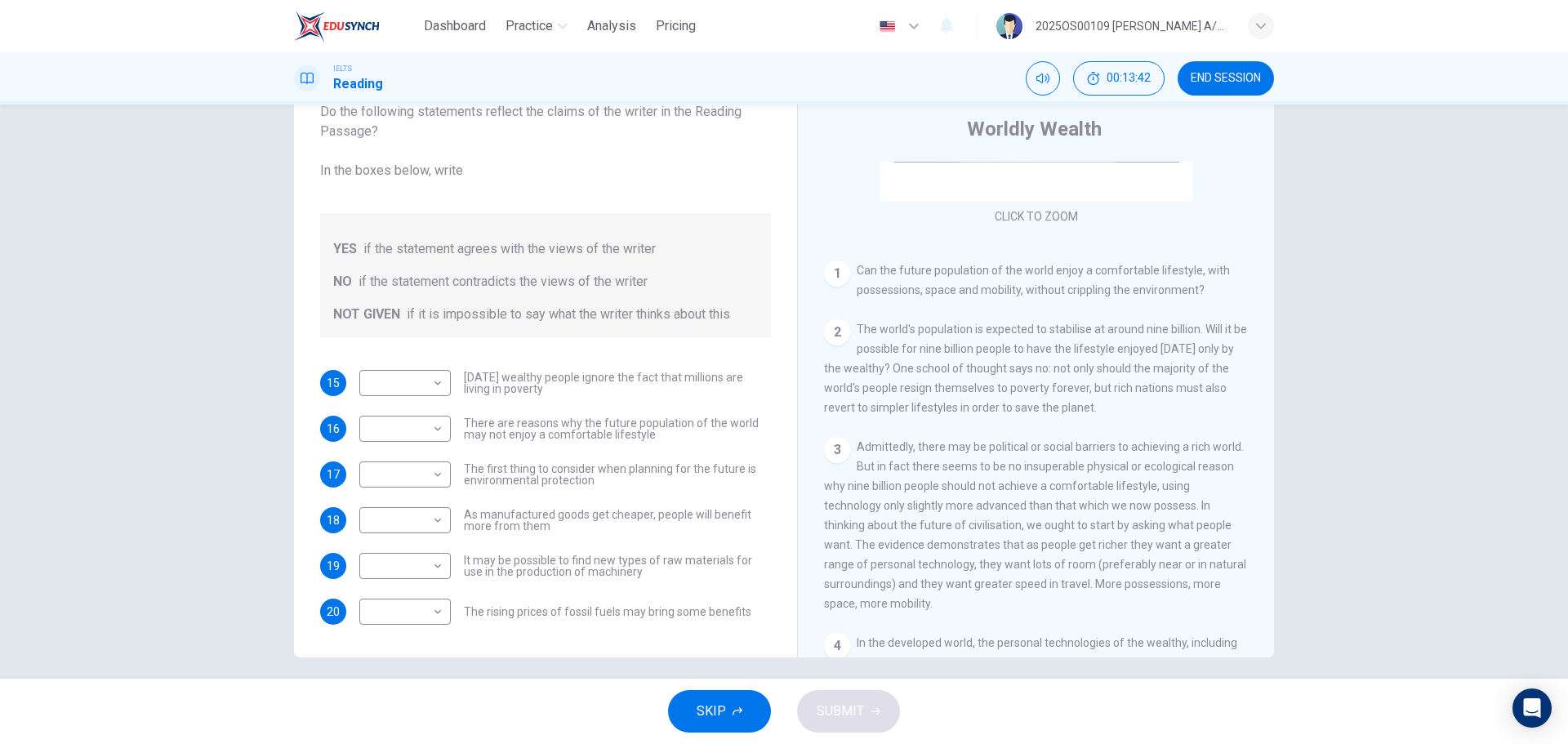
scroll to position [59, 0]
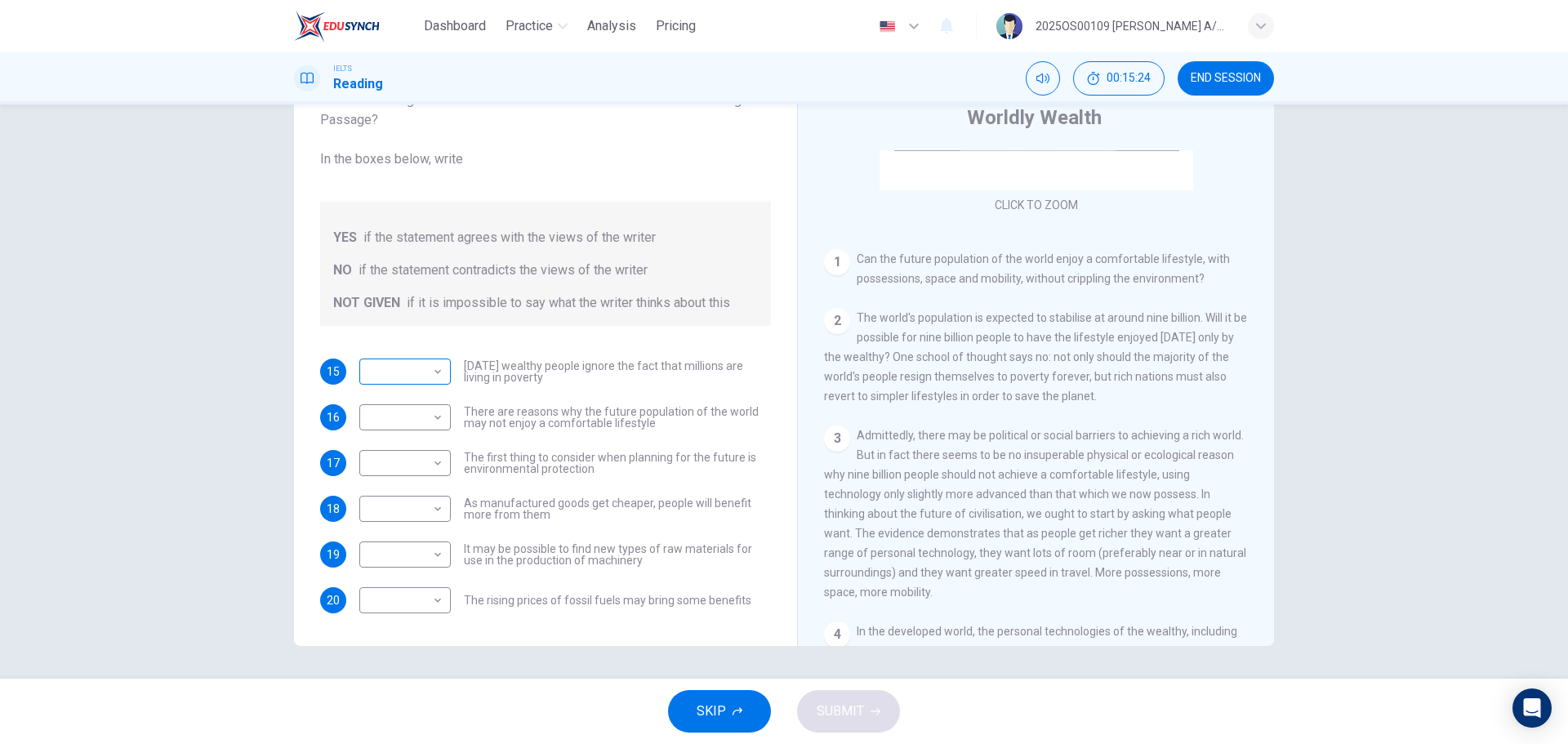
click at [392, 383] on body "Dashboard Practice Analysis Pricing English en ​ 2025OS00109 [PERSON_NAME] A/P …" at bounding box center [784, 372] width 1568 height 744
click at [408, 402] on li "YES" at bounding box center [401, 397] width 91 height 26
type input "YES"
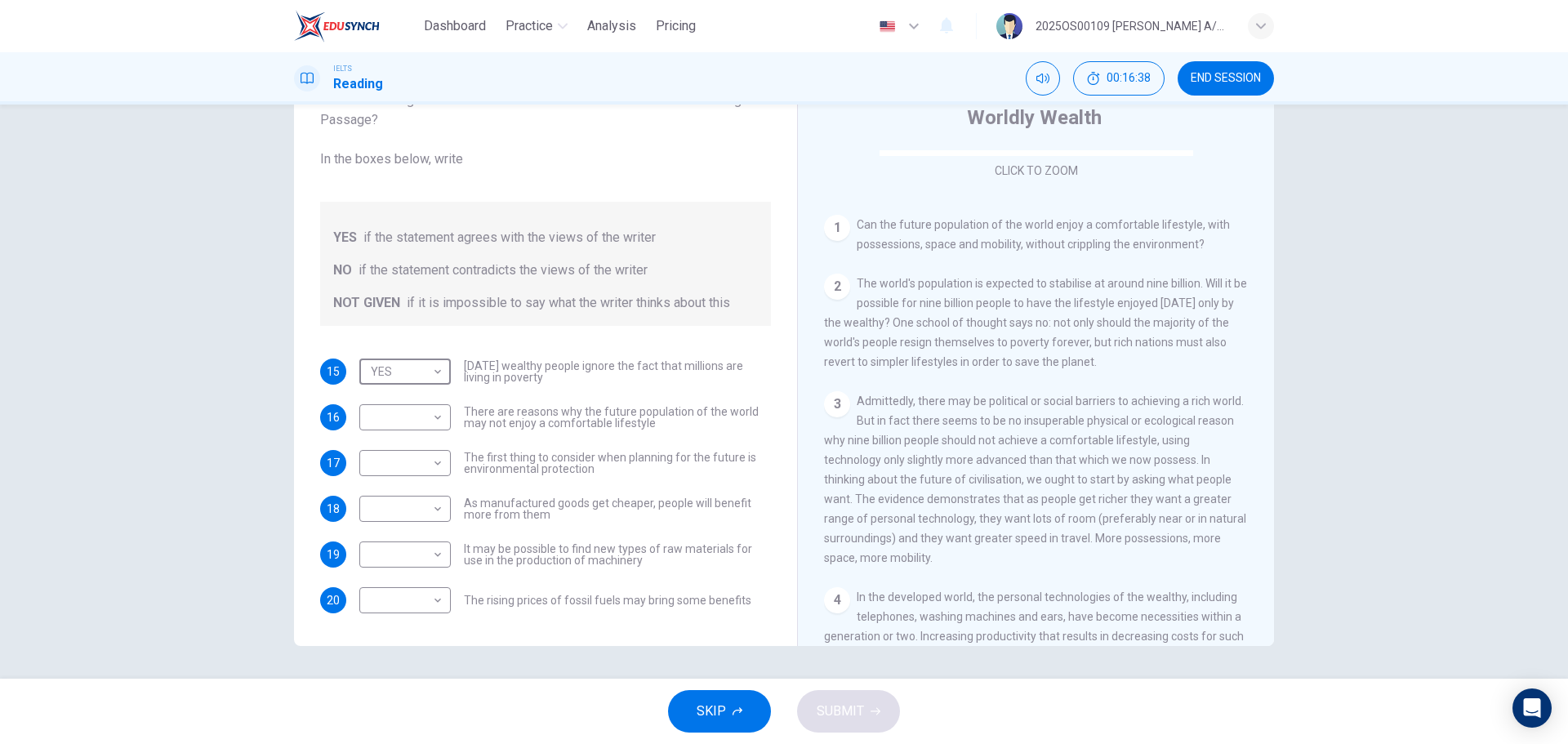
scroll to position [245, 0]
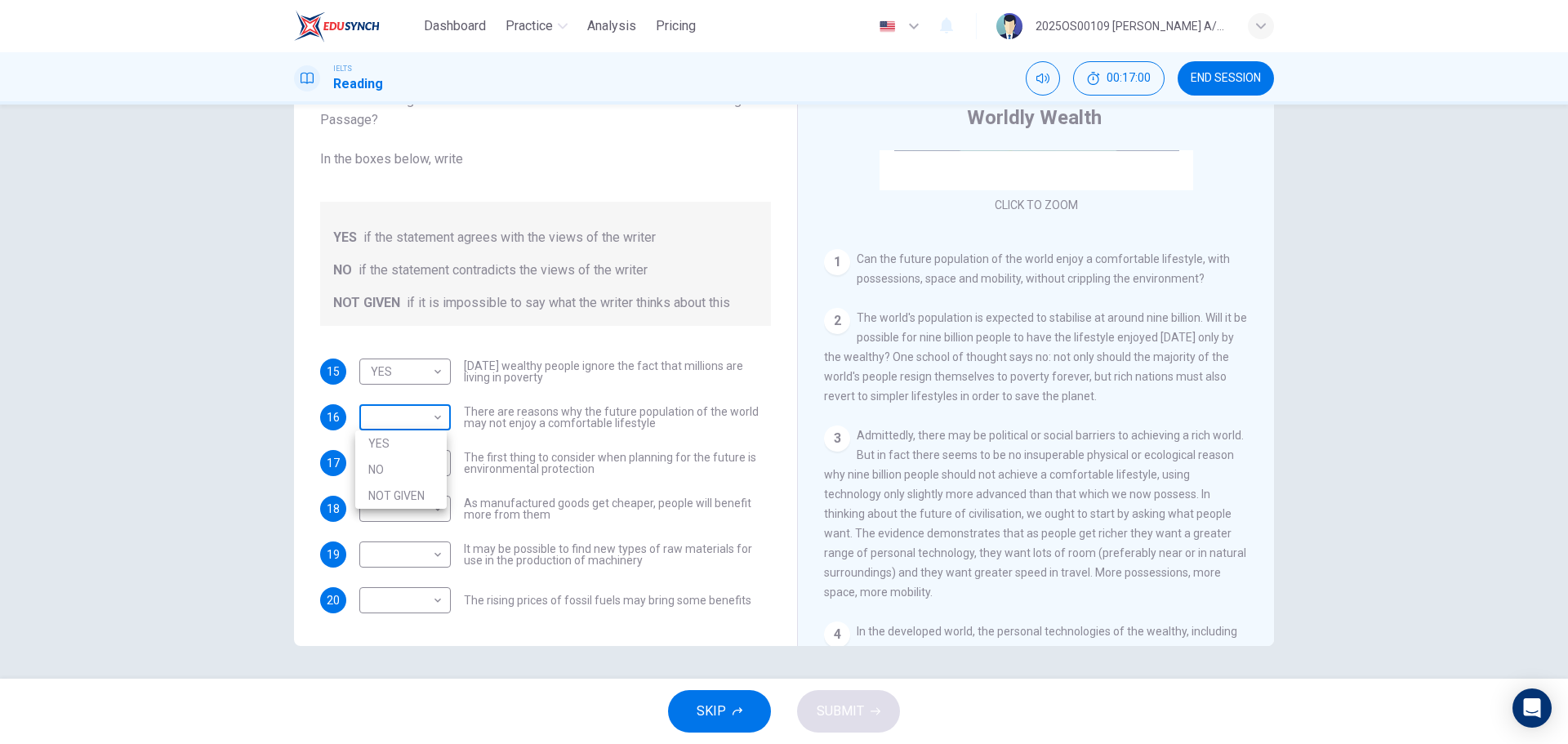
click at [407, 416] on body "Dashboard Practice Analysis Pricing English en ​ 2025OS00109 [PERSON_NAME] A/P …" at bounding box center [784, 372] width 1568 height 744
click at [407, 446] on li "YES" at bounding box center [401, 443] width 91 height 26
type input "YES"
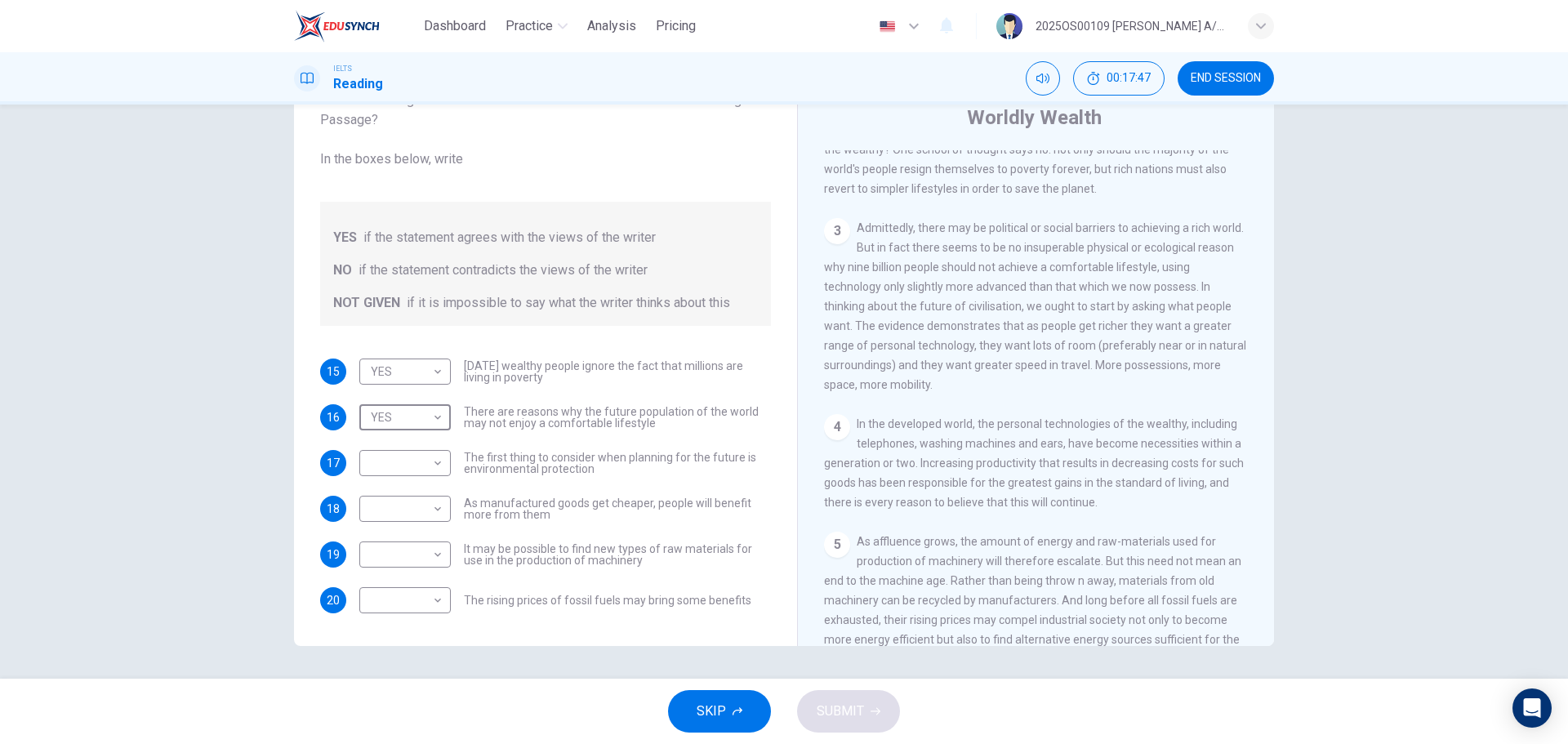
scroll to position [490, 0]
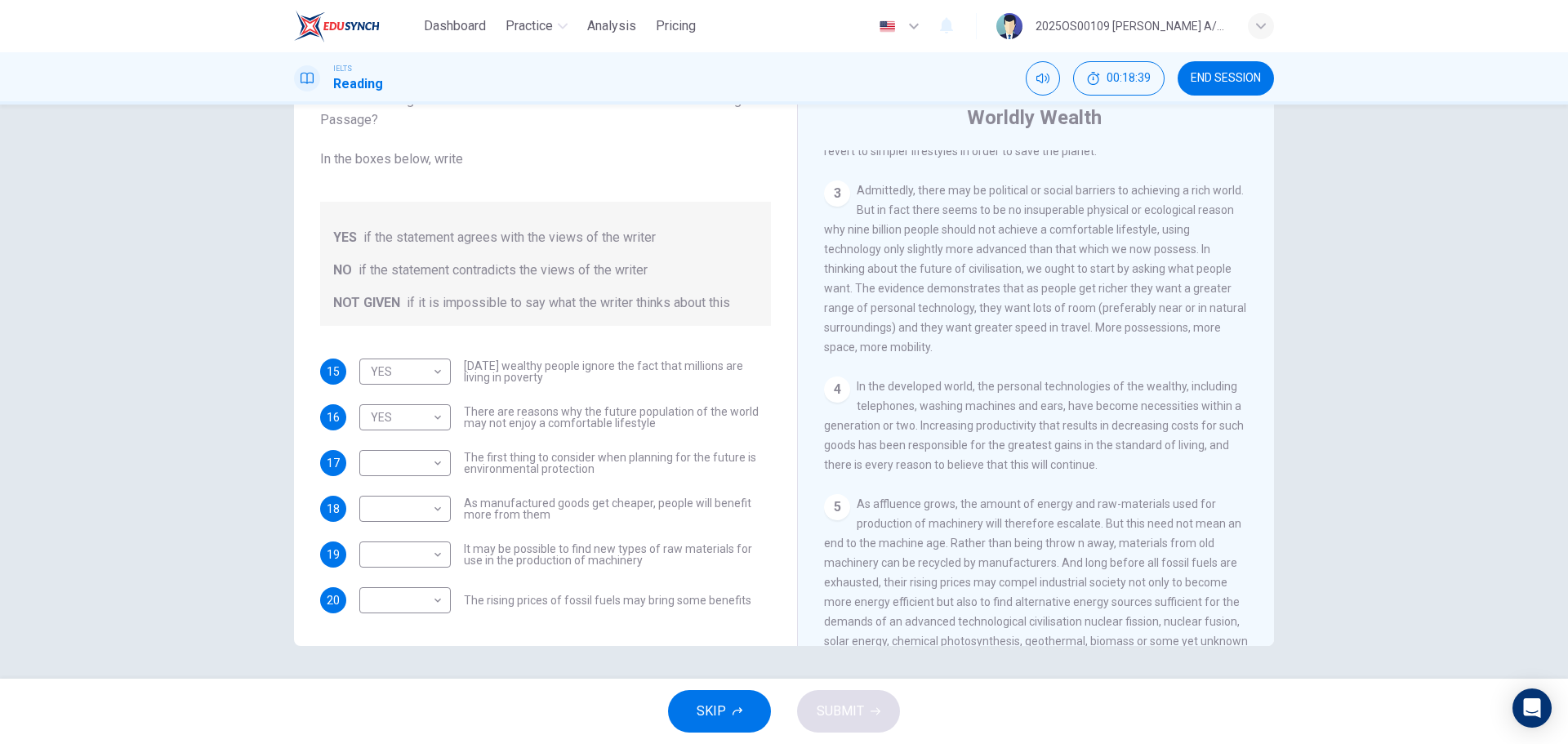
drag, startPoint x: 1001, startPoint y: 399, endPoint x: 1195, endPoint y: 409, distance: 194.3
click at [1195, 409] on div "4 In the developed world, the personal technologies of the wealthy, including t…" at bounding box center [1037, 426] width 425 height 98
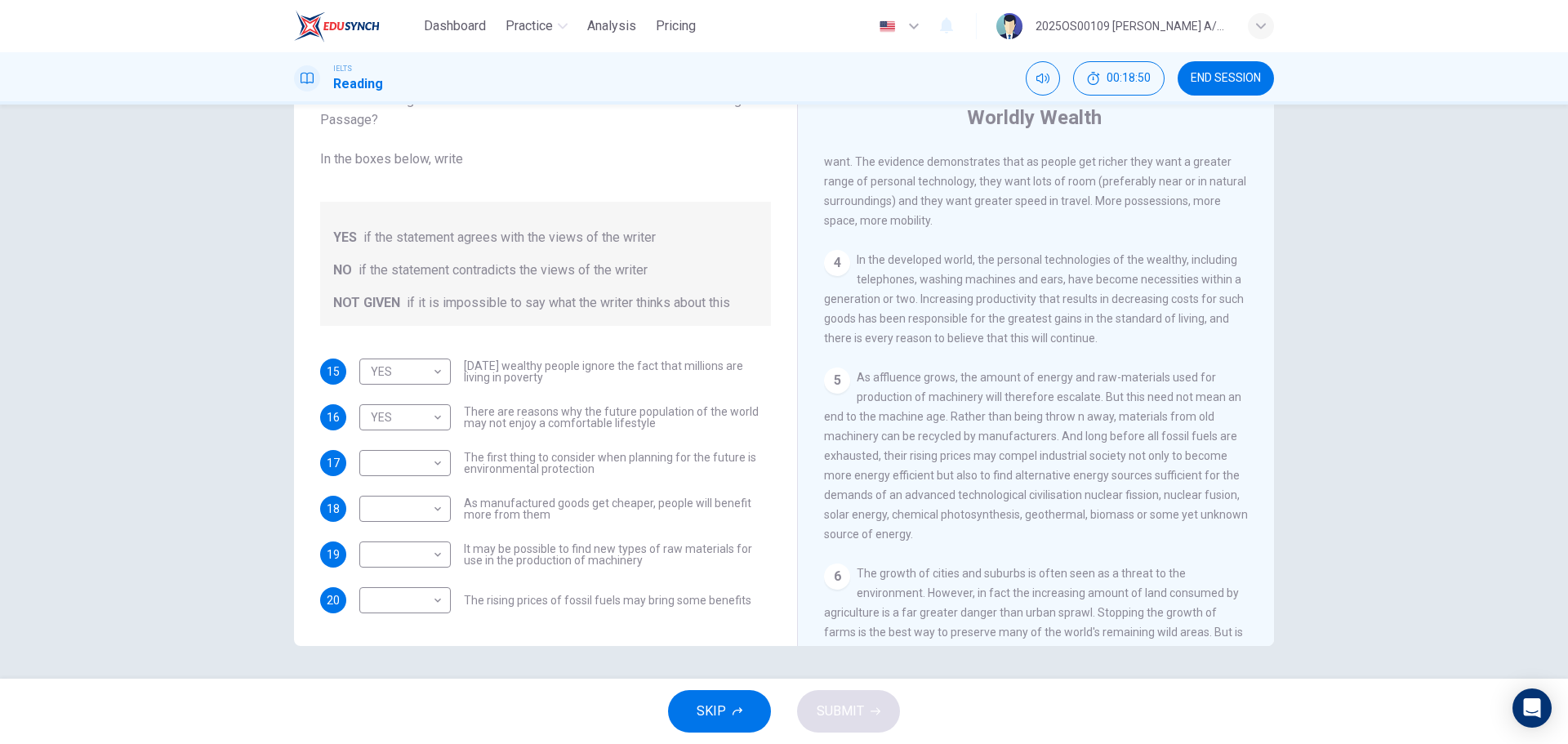
scroll to position [653, 0]
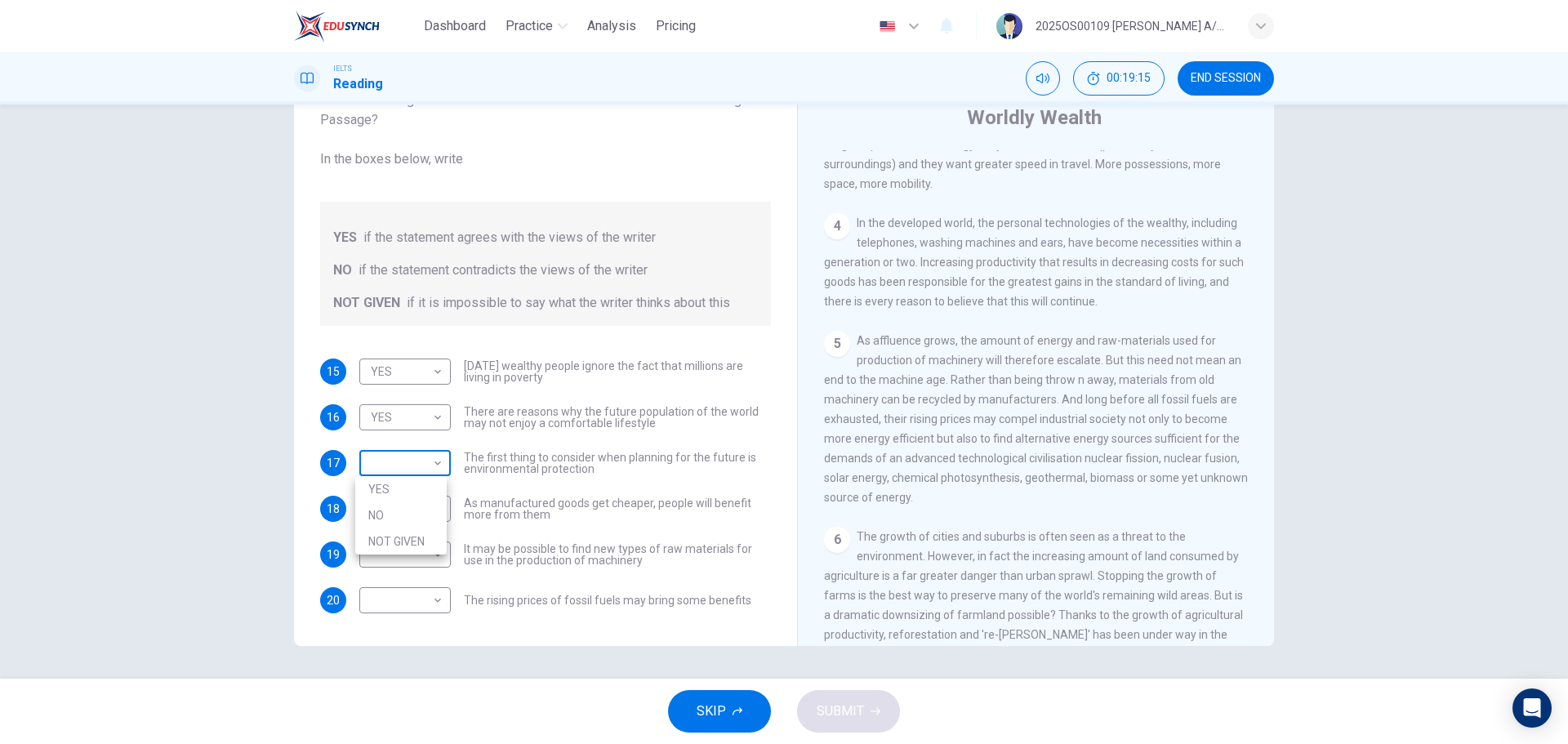
click at [409, 456] on body "Dashboard Practice Analysis Pricing English en ​ 2025OS00109 [PERSON_NAME] A/P …" at bounding box center [784, 372] width 1568 height 744
click at [406, 534] on li "NOT GIVEN" at bounding box center [401, 541] width 91 height 26
type input "NOT GIVEN"
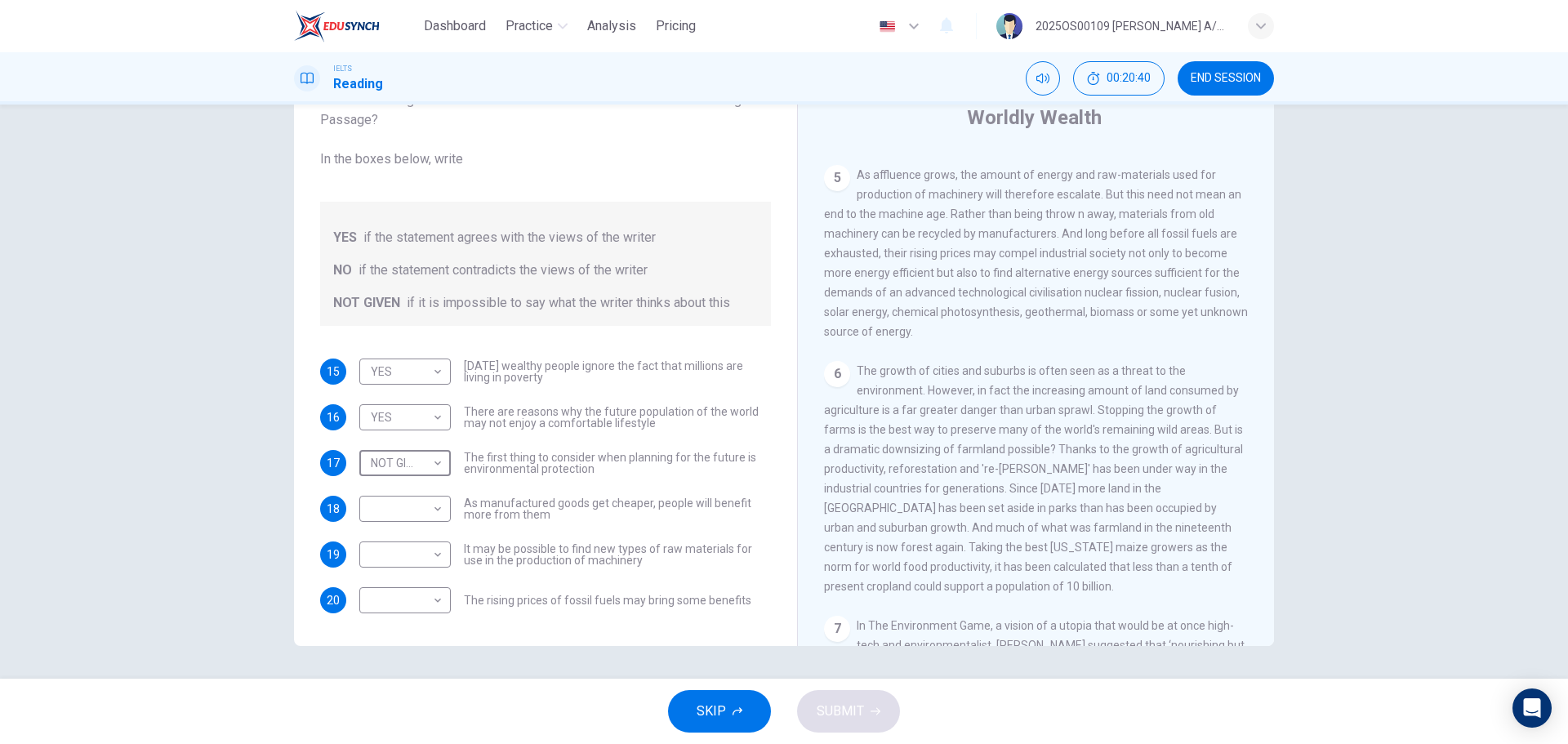
scroll to position [816, 0]
click at [381, 511] on body "Dashboard Practice Analysis Pricing English en ​ 2025OS00109 [PERSON_NAME] A/P …" at bounding box center [784, 372] width 1568 height 744
click at [393, 557] on li "NO" at bounding box center [401, 561] width 91 height 26
type input "NO"
click at [571, 533] on div "15 YES YES ​ [DATE] wealthy people ignore the fact that millions are living in …" at bounding box center [546, 485] width 451 height 254
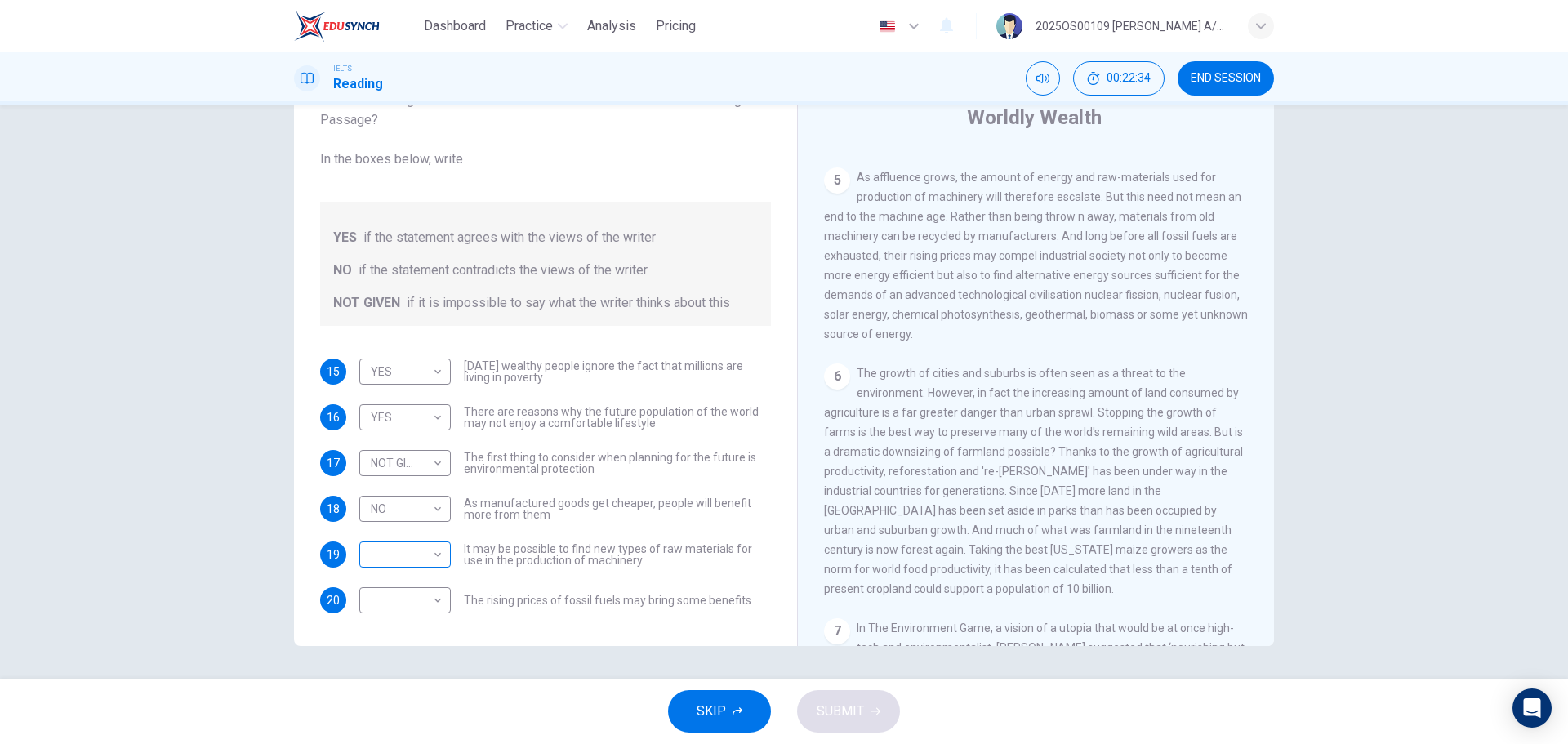
click at [403, 557] on body "Dashboard Practice Analysis Pricing English en ​ 2025OS00109 [PERSON_NAME] A/P …" at bounding box center [784, 372] width 1568 height 744
click at [410, 584] on li "YES" at bounding box center [401, 581] width 91 height 26
type input "YES"
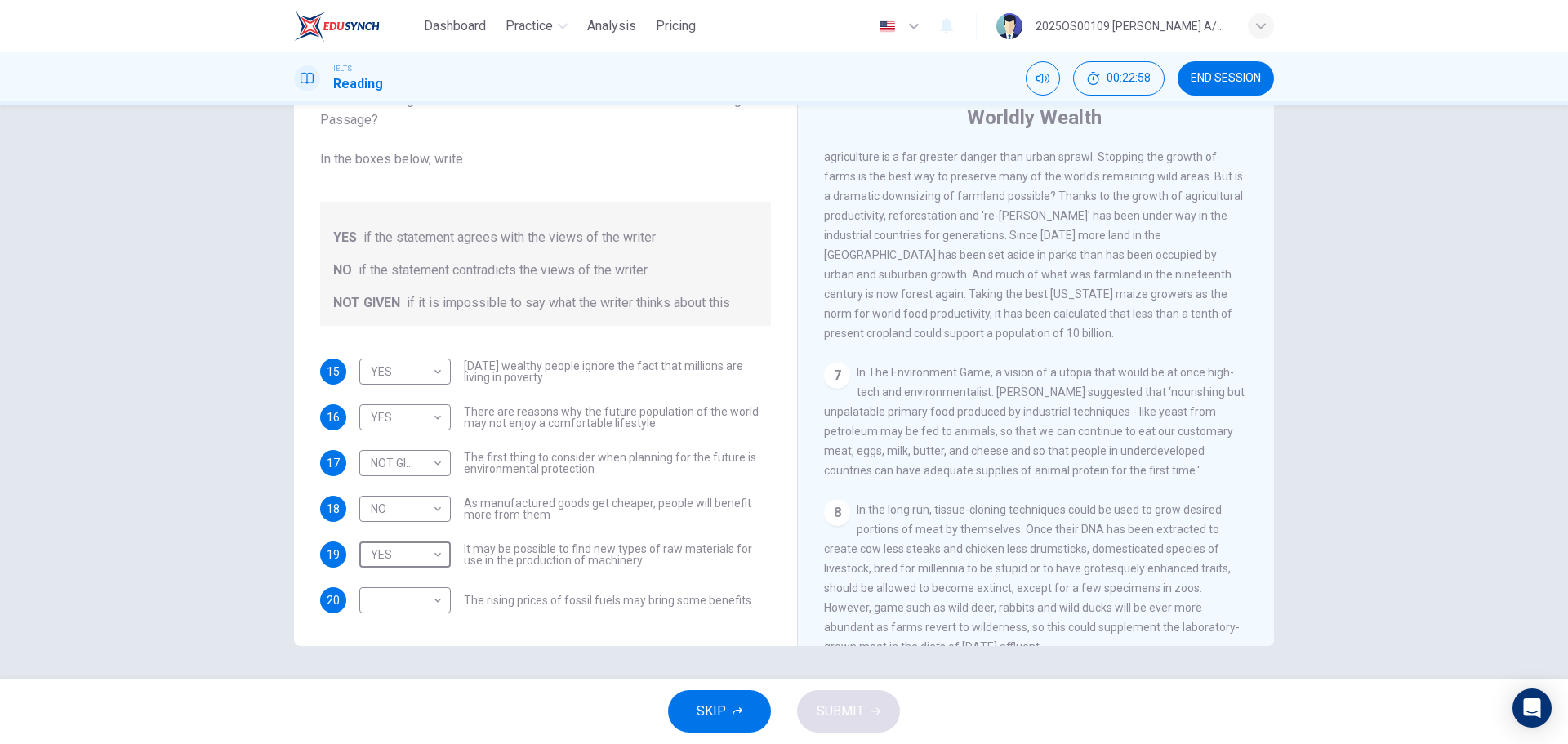
scroll to position [979, 0]
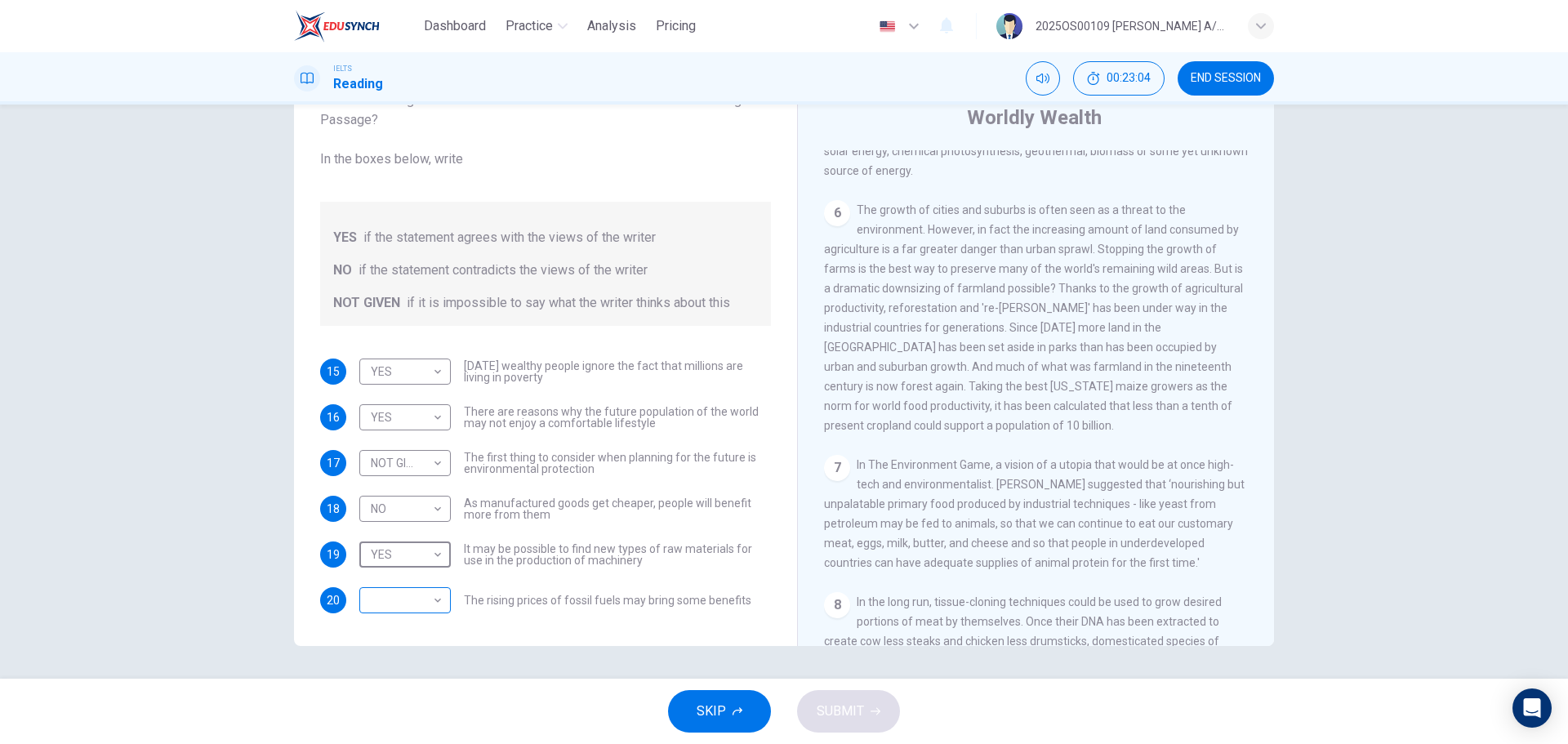
click at [417, 604] on body "Dashboard Practice Analysis Pricing English en ​ 2025OS00109 [PERSON_NAME] A/P …" at bounding box center [784, 372] width 1568 height 744
click at [405, 646] on li "NO" at bounding box center [401, 652] width 91 height 26
type input "NO"
click at [829, 712] on span "SUBMIT" at bounding box center [840, 711] width 47 height 23
